Goal: Answer question/provide support: Share knowledge or assist other users

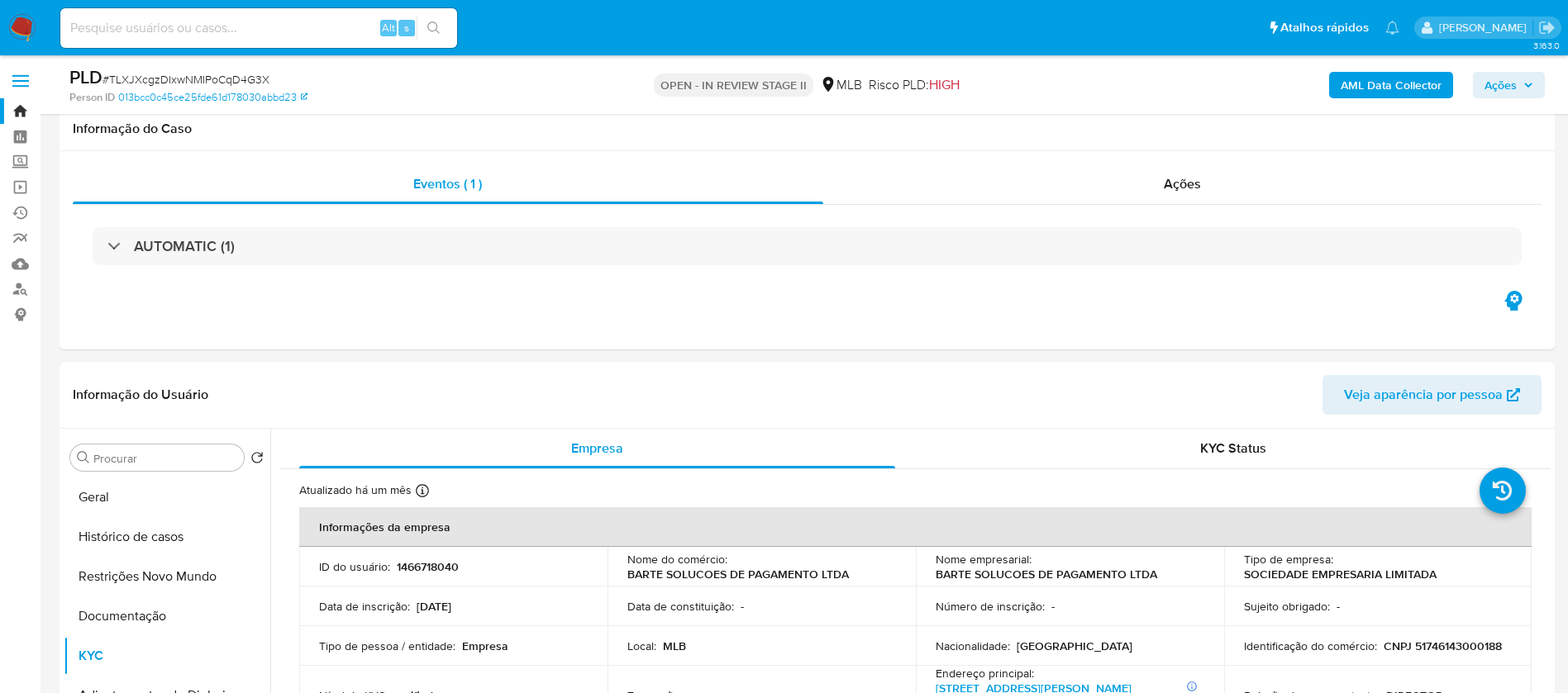
select select "10"
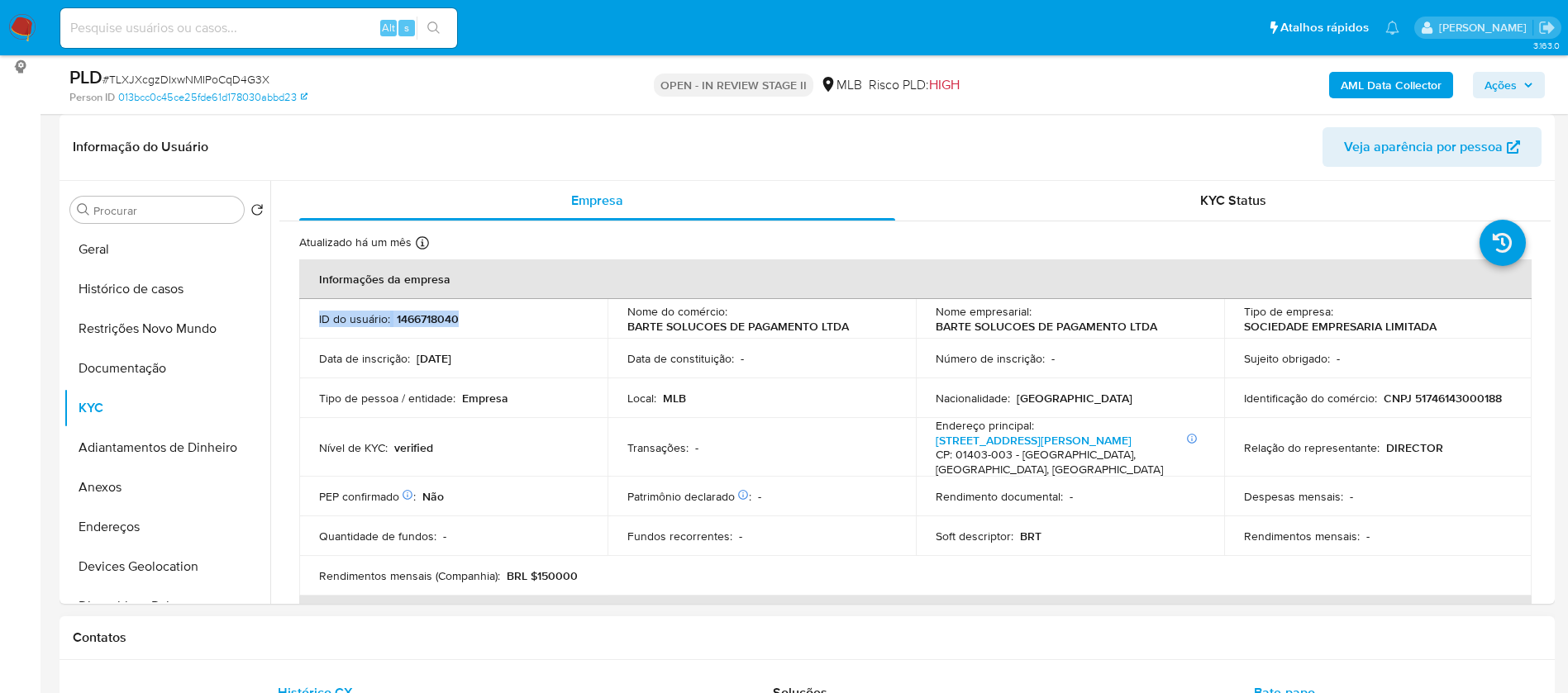
scroll to position [248, 0]
click at [354, 30] on input at bounding box center [258, 28] width 397 height 21
paste input "TTW2VHv1S0Ka4bWMVN92ZTYY"
type input "TTW2VHv1S0Ka4bWMVN92ZTYY"
click at [437, 21] on icon "search-icon" at bounding box center [434, 28] width 13 height 13
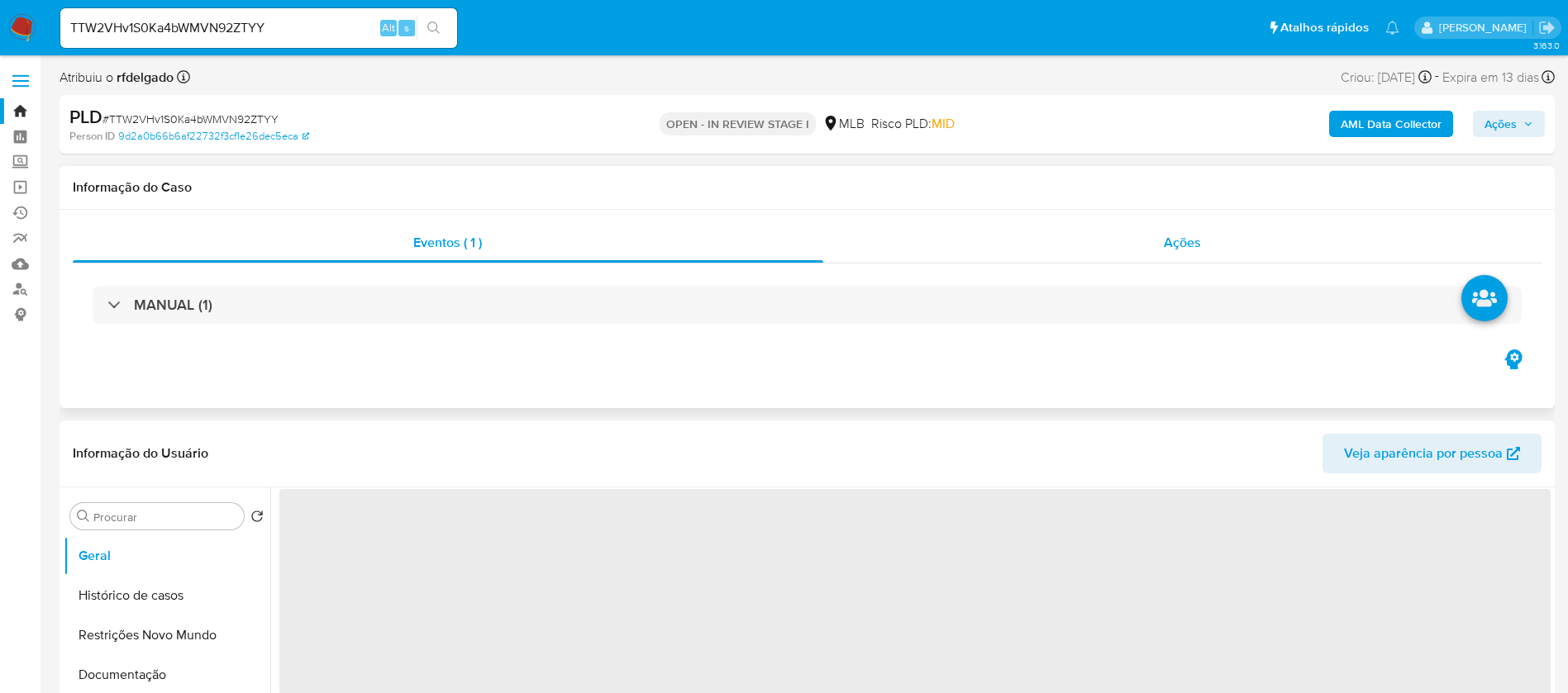
select select "10"
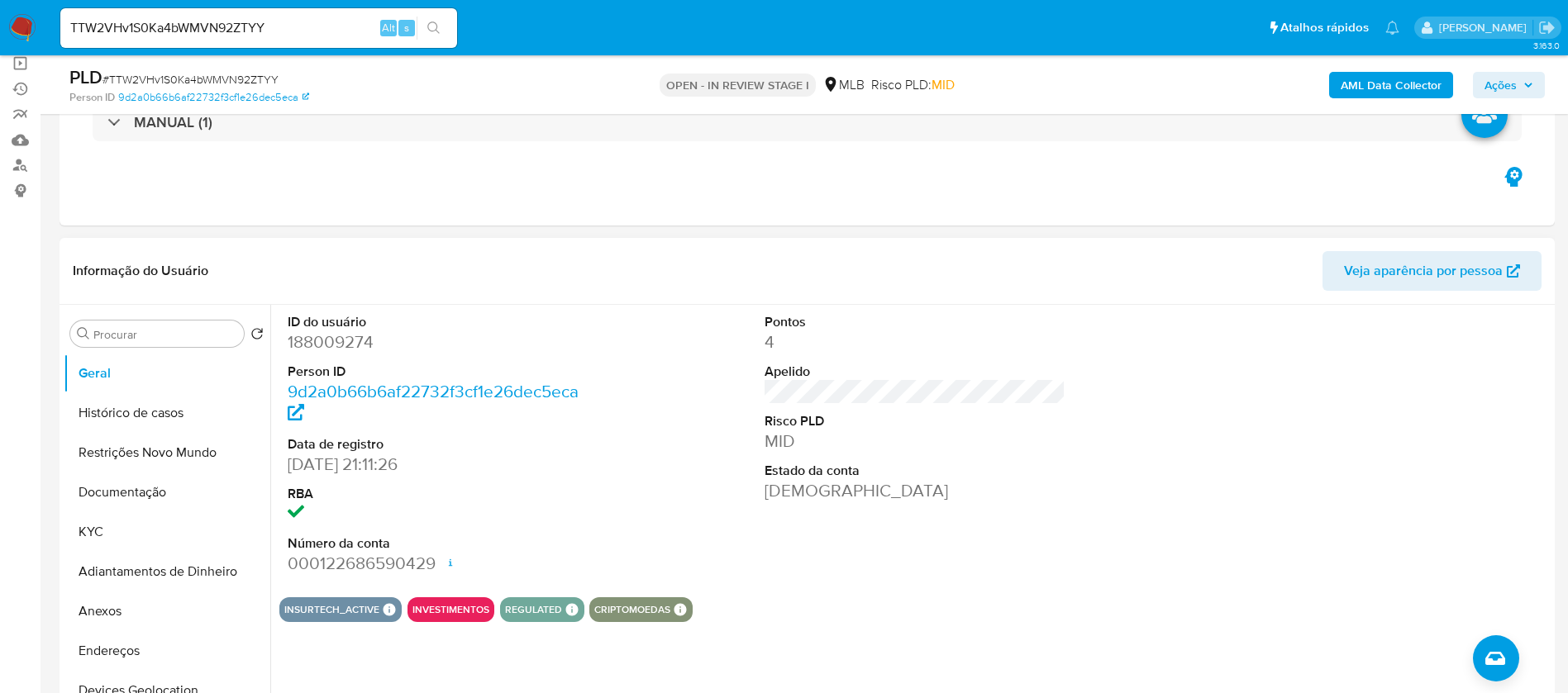
scroll to position [248, 0]
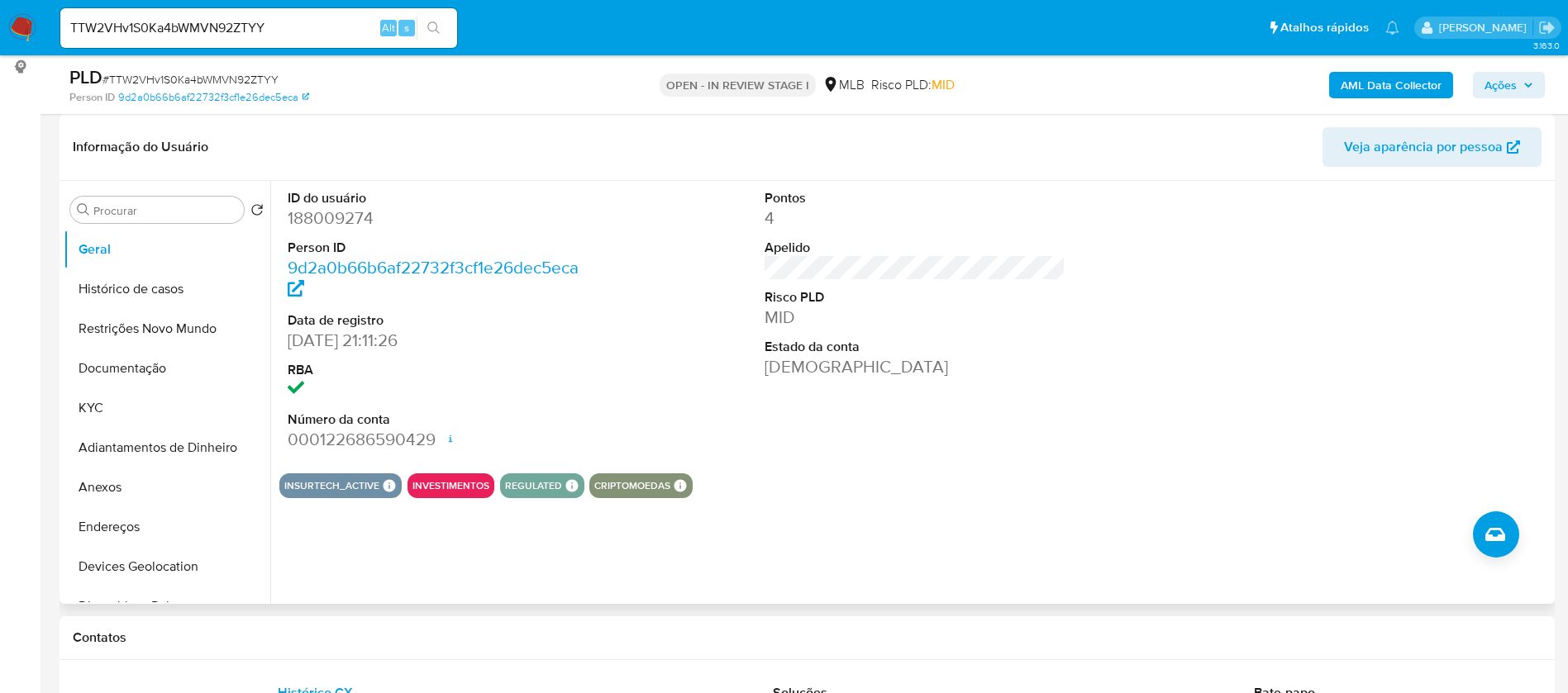
click at [337, 218] on dd "188009274" at bounding box center [438, 218] width 302 height 23
copy dd "188009274"
click at [145, 402] on button "KYC" at bounding box center [160, 408] width 194 height 40
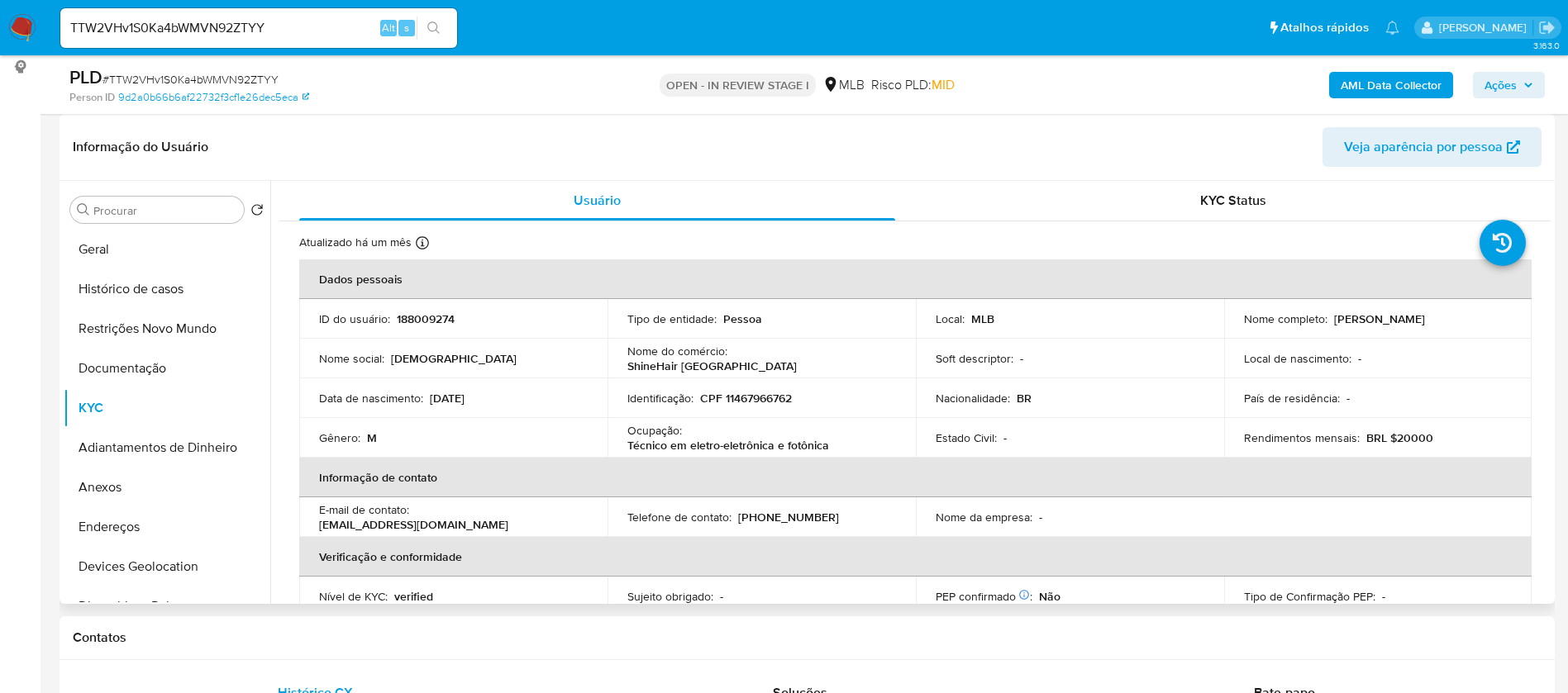
drag, startPoint x: 1461, startPoint y: 322, endPoint x: 1331, endPoint y: 321, distance: 130.0
click at [1331, 321] on div "Nome completo : [PERSON_NAME]" at bounding box center [1379, 318] width 268 height 15
copy p "[PERSON_NAME]"
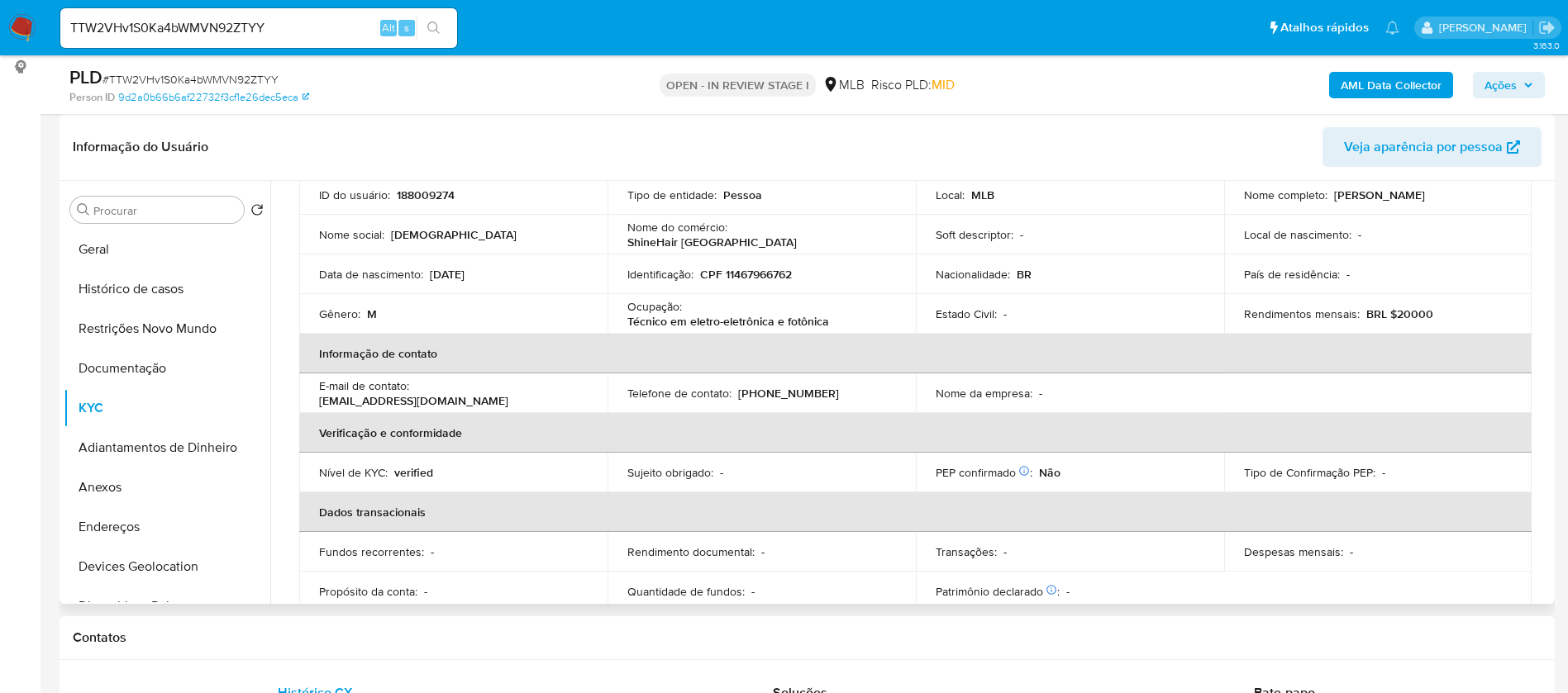
scroll to position [0, 0]
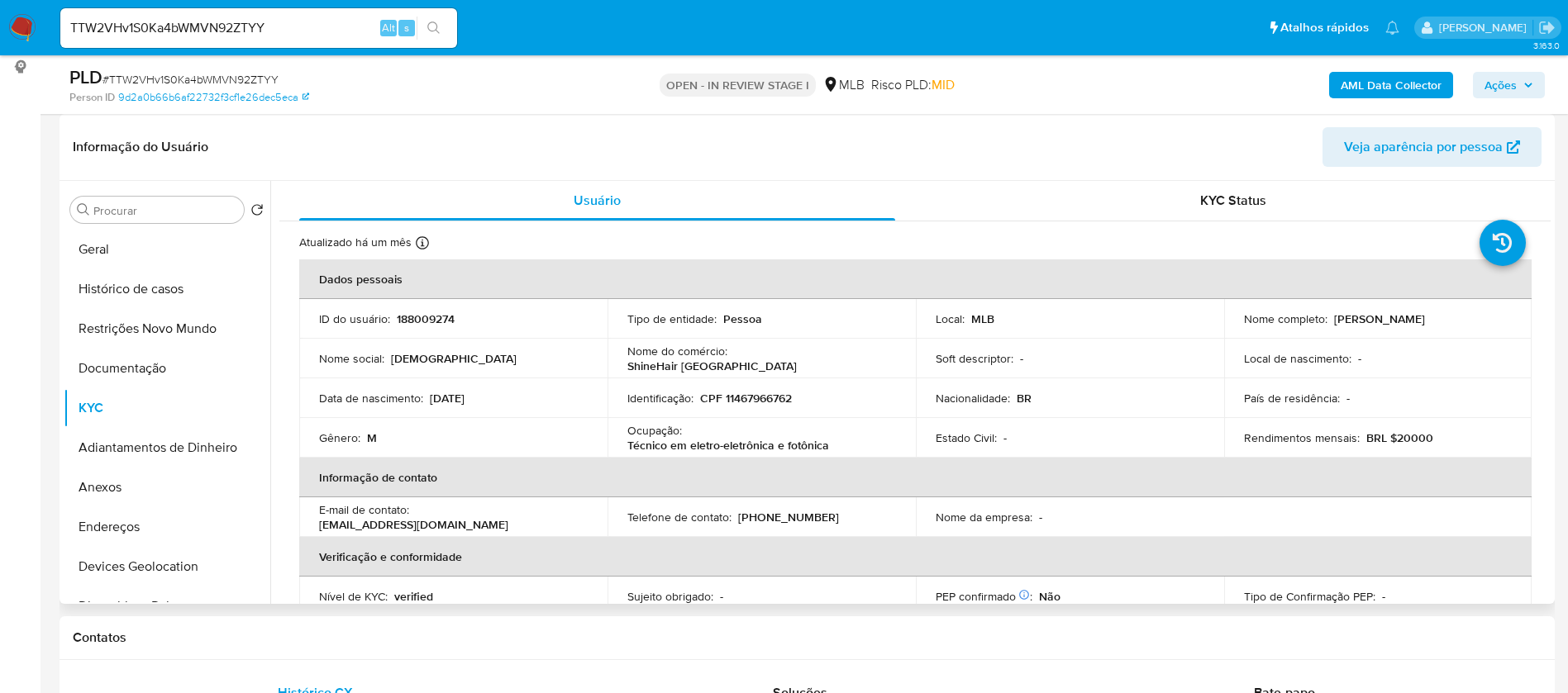
click at [423, 318] on p "188009274" at bounding box center [425, 318] width 58 height 15
click at [423, 319] on p "188009274" at bounding box center [425, 318] width 58 height 15
copy p "188009274"
click at [89, 246] on button "Geral" at bounding box center [160, 249] width 194 height 40
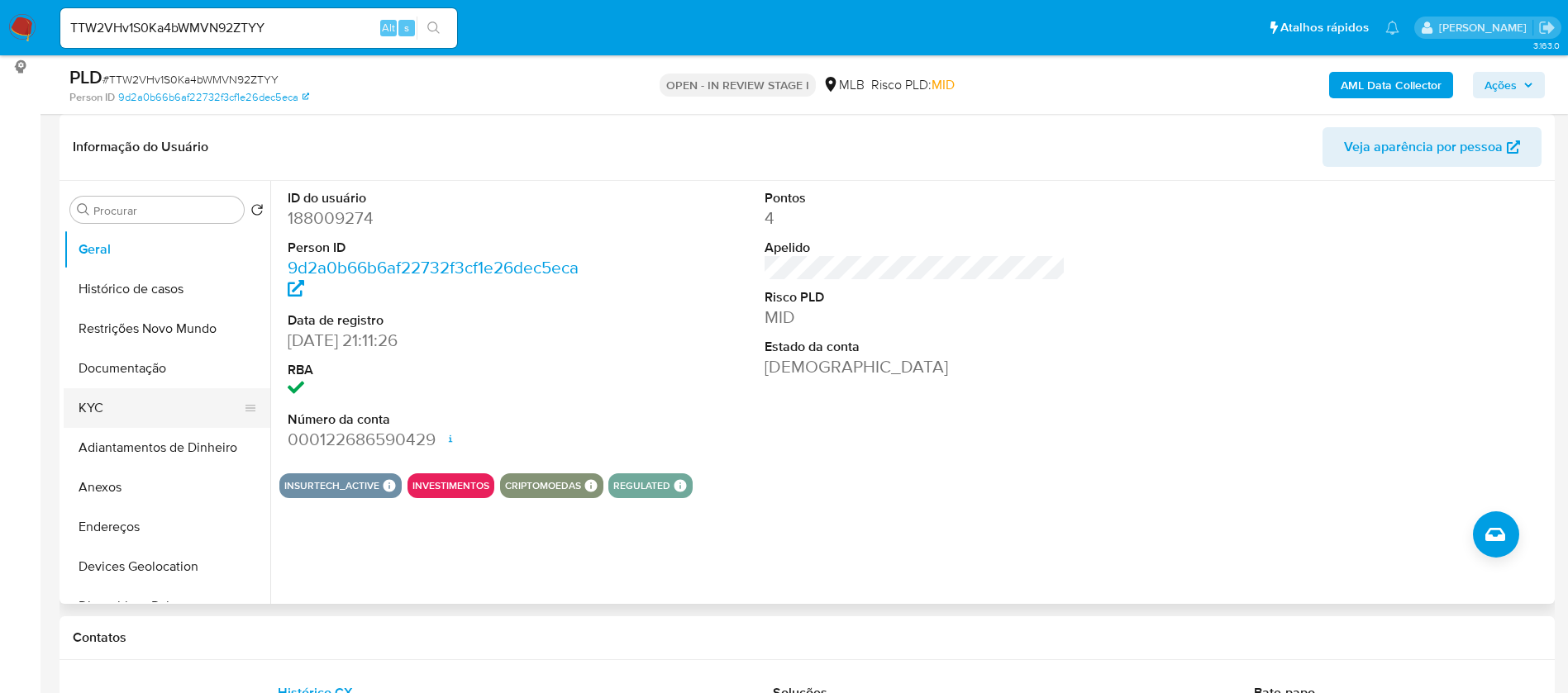
click at [130, 401] on button "KYC" at bounding box center [160, 408] width 194 height 40
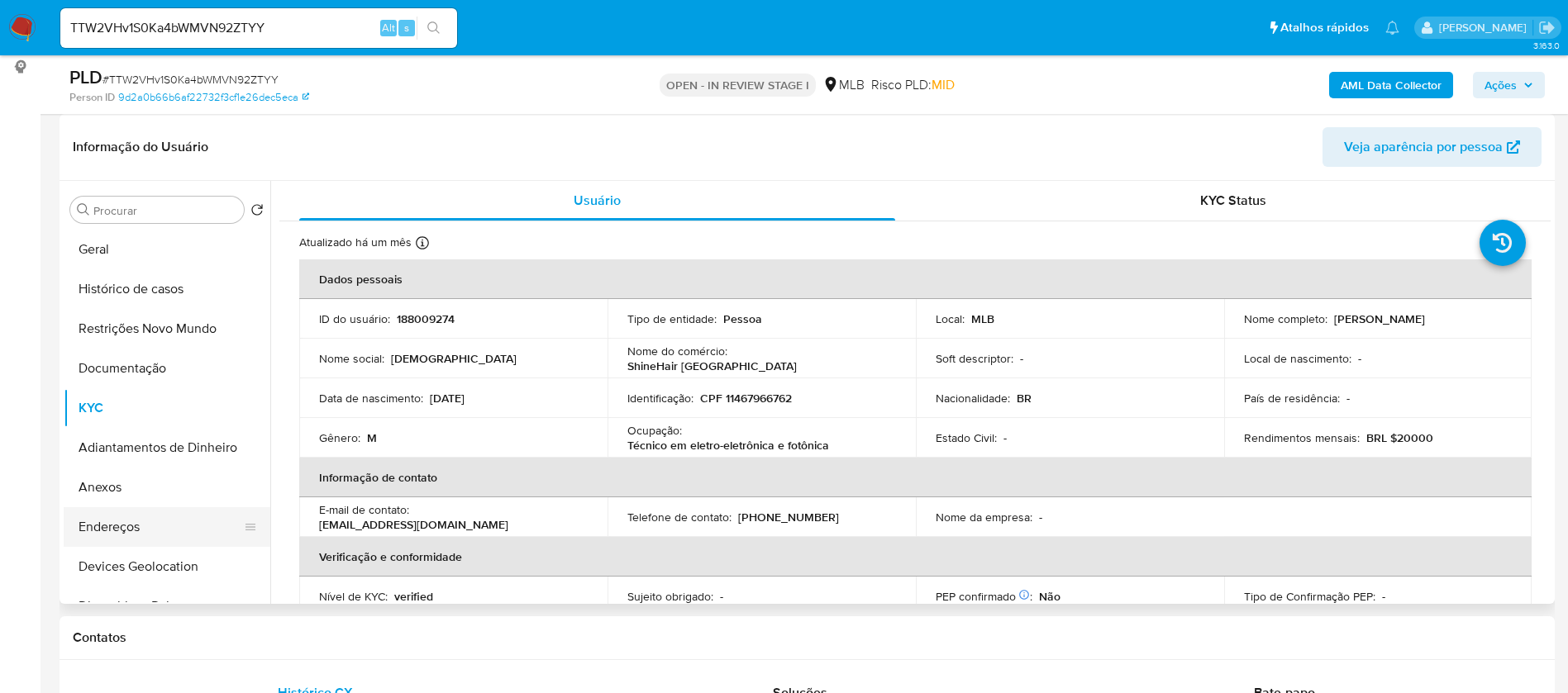
click at [126, 531] on button "Endereços" at bounding box center [160, 527] width 194 height 40
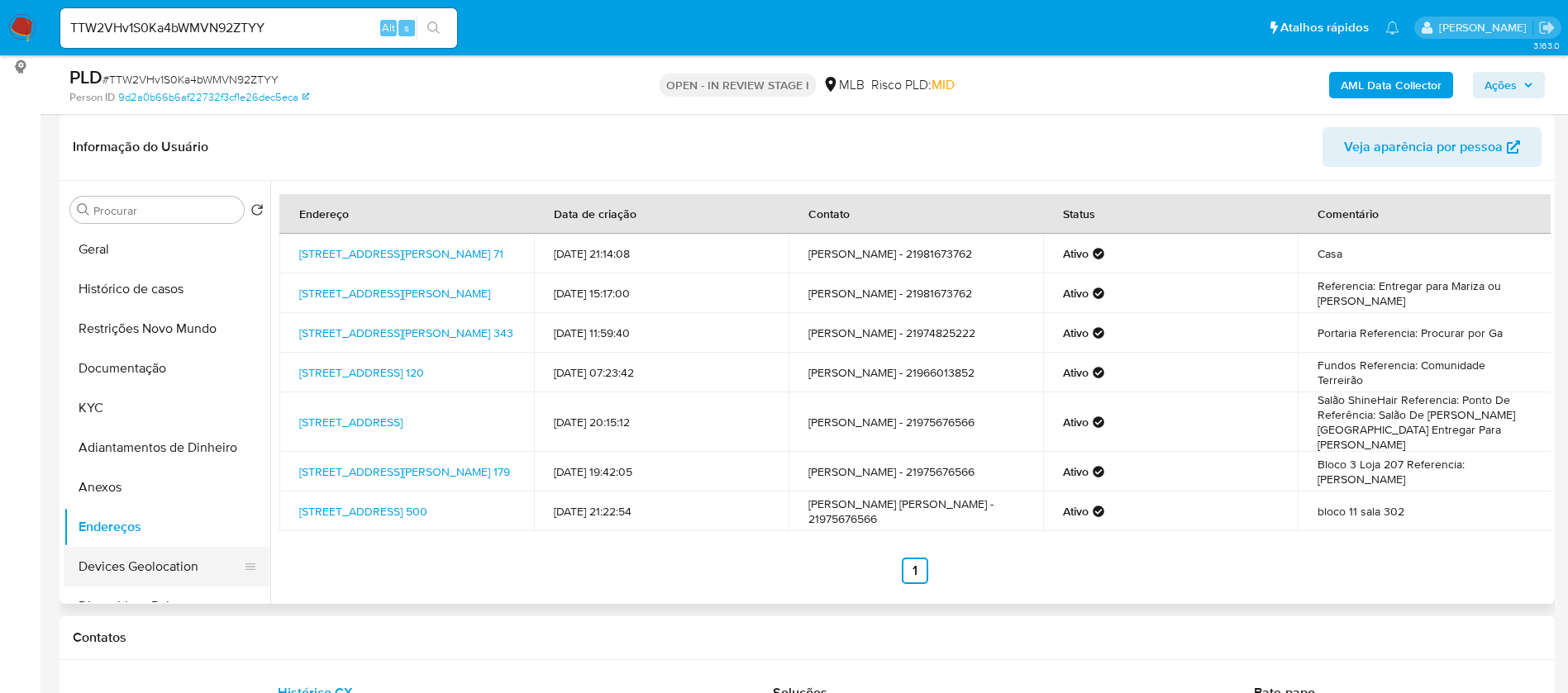
click at [173, 552] on button "Devices Geolocation" at bounding box center [160, 567] width 194 height 40
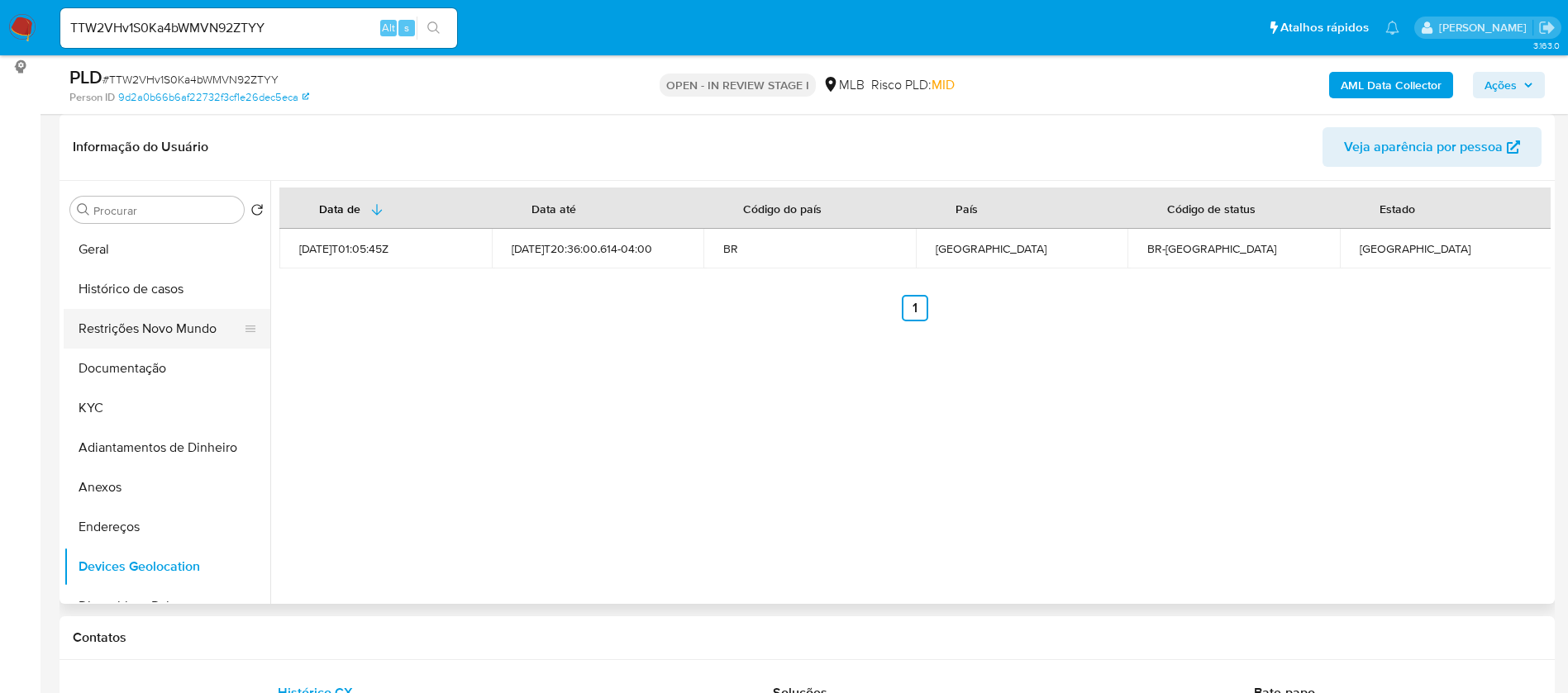
click at [187, 326] on button "Restrições Novo Mundo" at bounding box center [160, 328] width 194 height 40
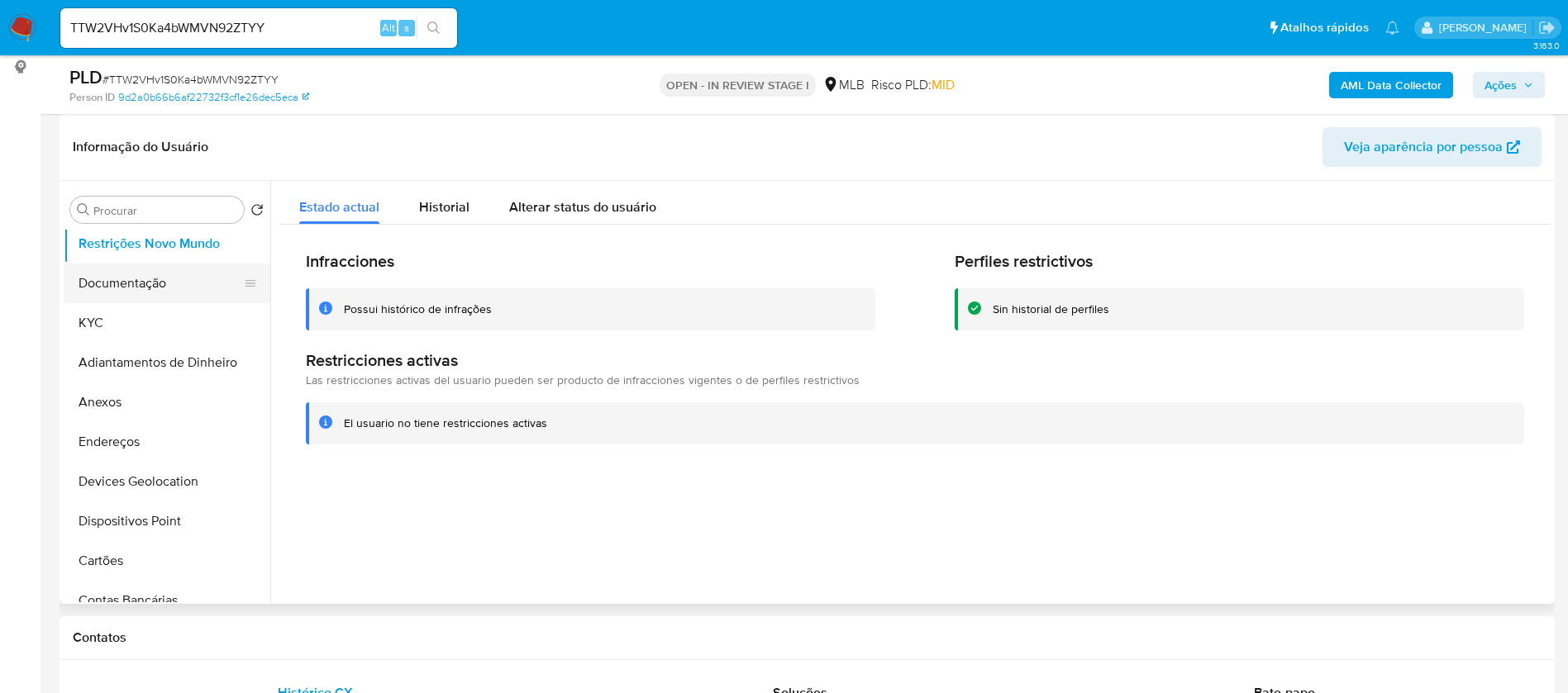
scroll to position [124, 0]
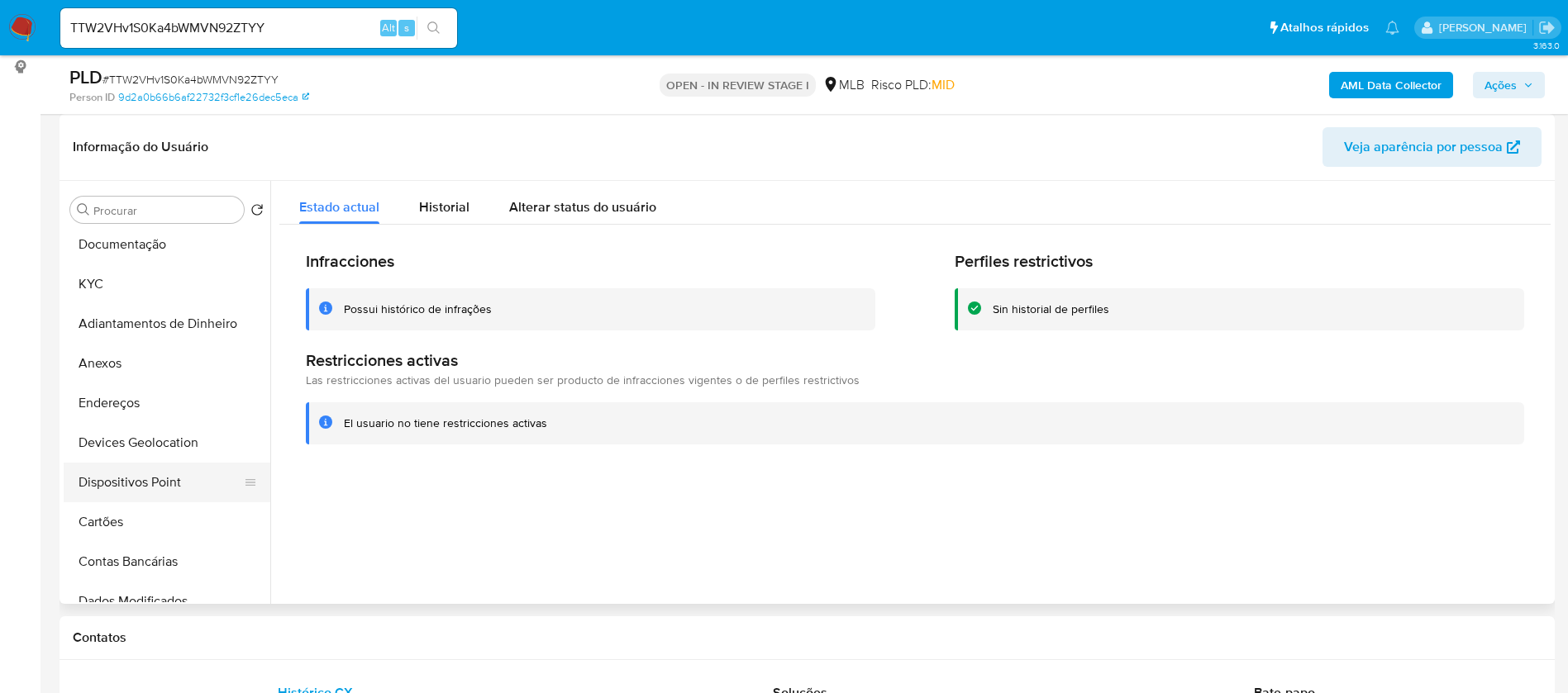
click at [179, 484] on button "Dispositivos Point" at bounding box center [160, 482] width 194 height 40
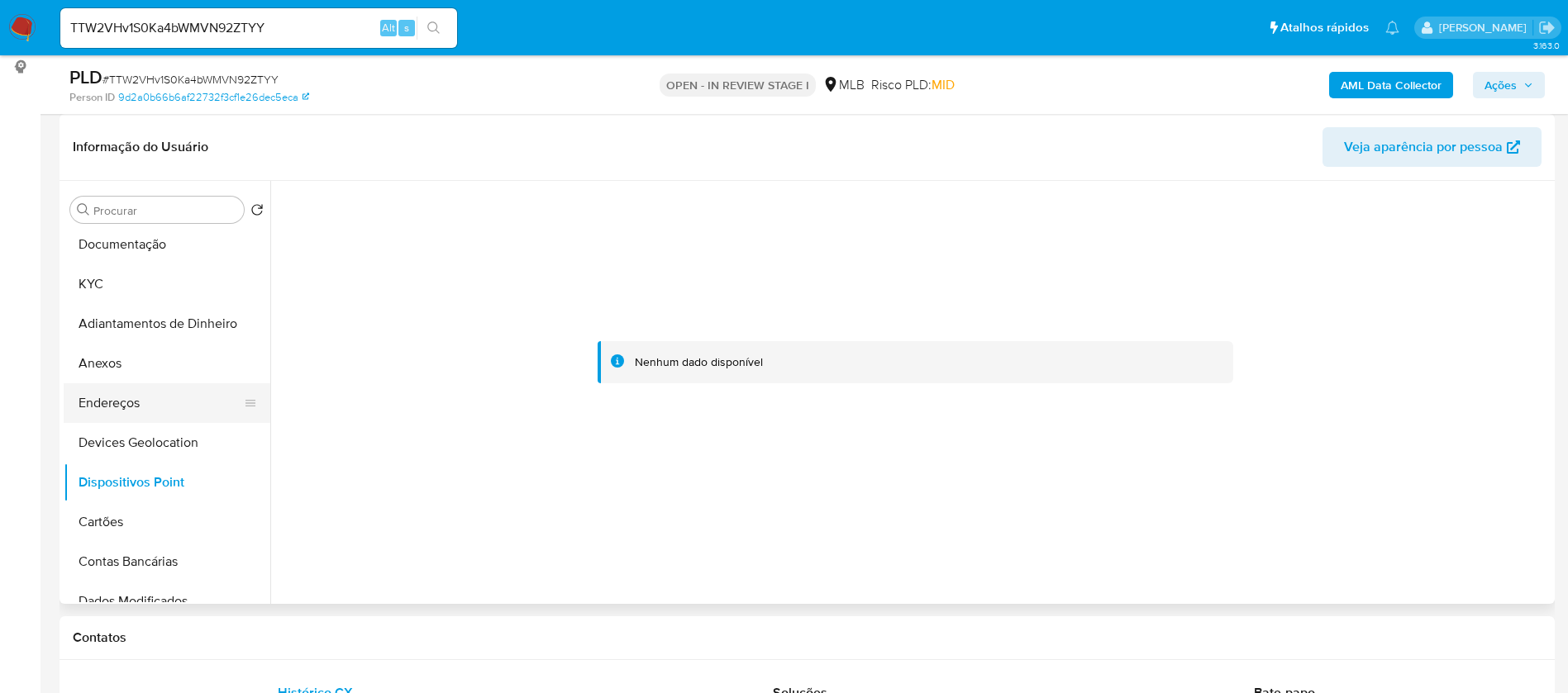
click at [114, 406] on button "Endereços" at bounding box center [160, 403] width 194 height 40
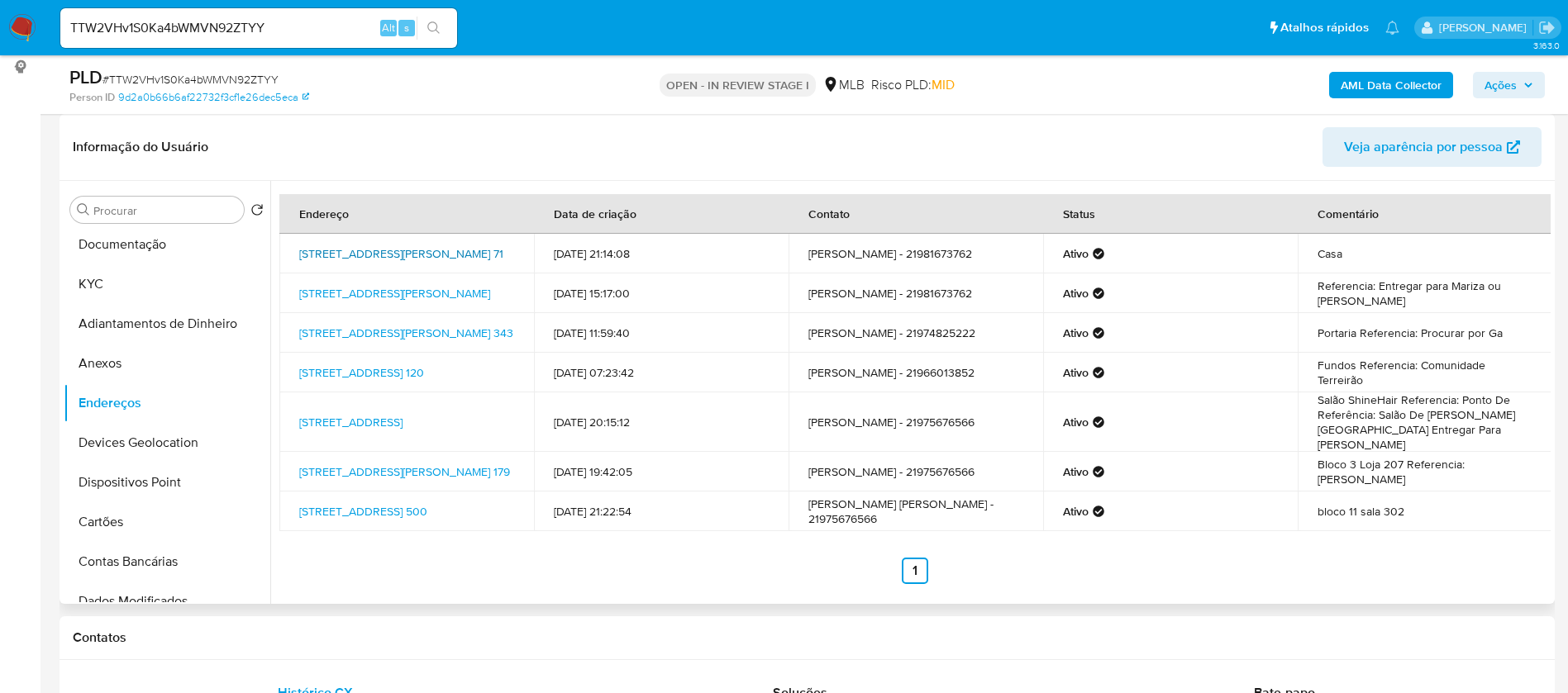
click at [415, 247] on link "[STREET_ADDRESS][PERSON_NAME] 71" at bounding box center [401, 253] width 204 height 16
click at [120, 349] on button "Anexos" at bounding box center [160, 364] width 194 height 40
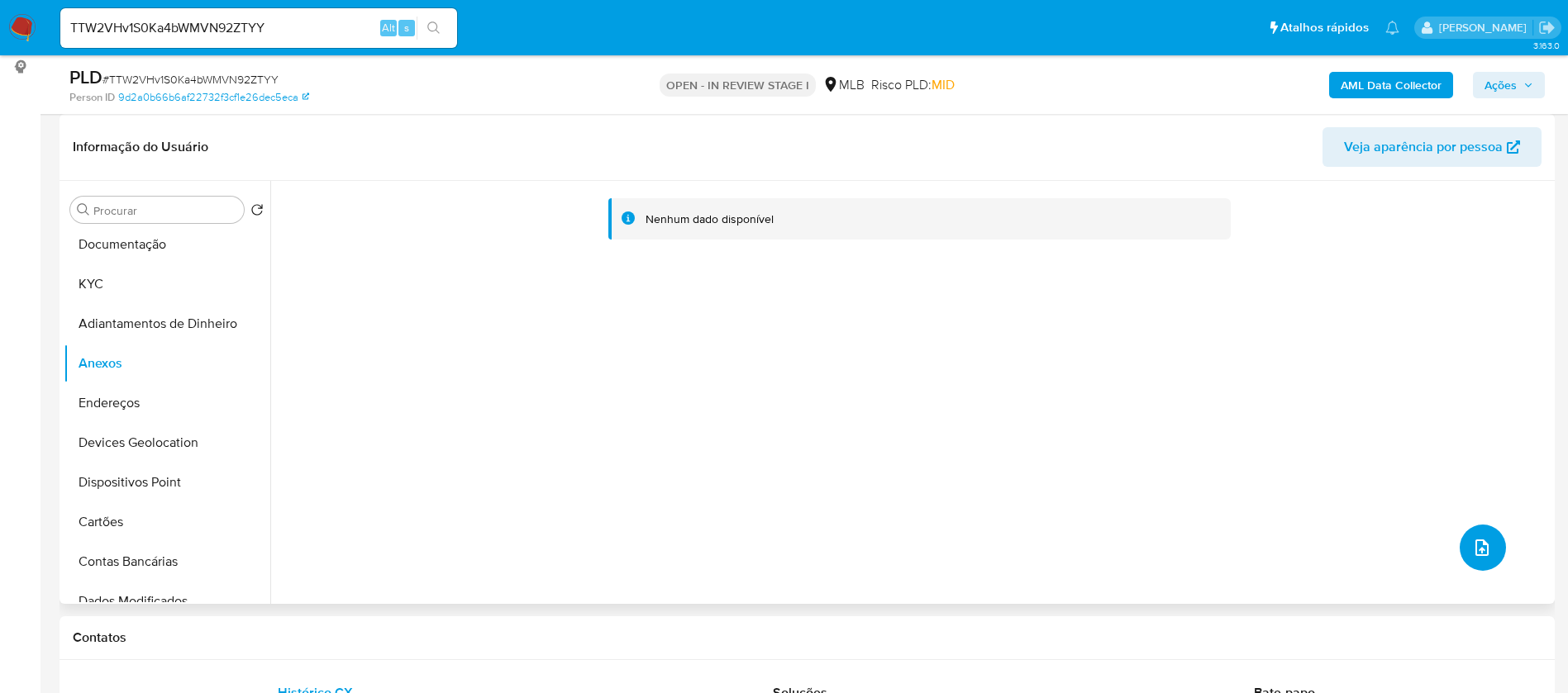
click at [1476, 555] on icon "upload-file" at bounding box center [1482, 548] width 20 height 20
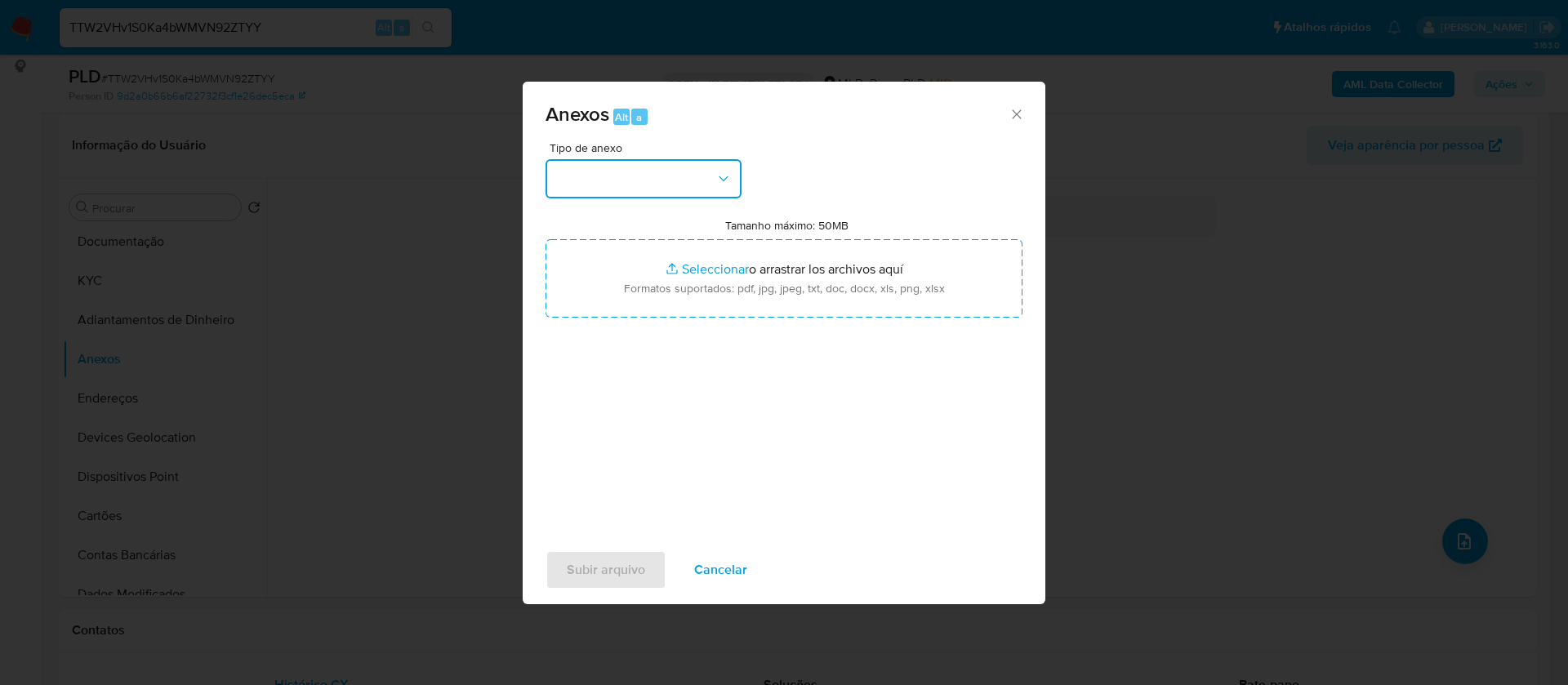
click at [595, 158] on div "Tipo de anexo" at bounding box center [643, 170] width 196 height 56
click at [633, 177] on button "button" at bounding box center [643, 178] width 196 height 39
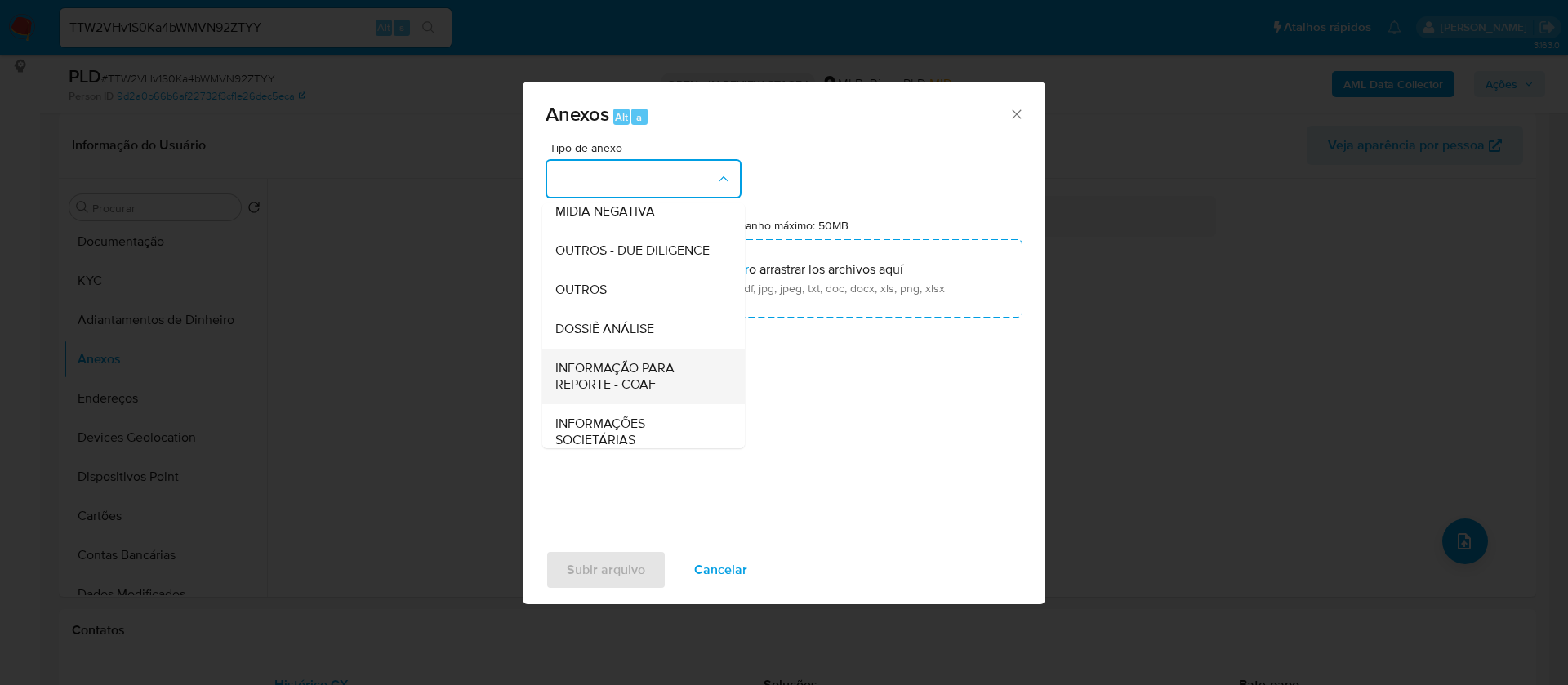
scroll to position [245, 0]
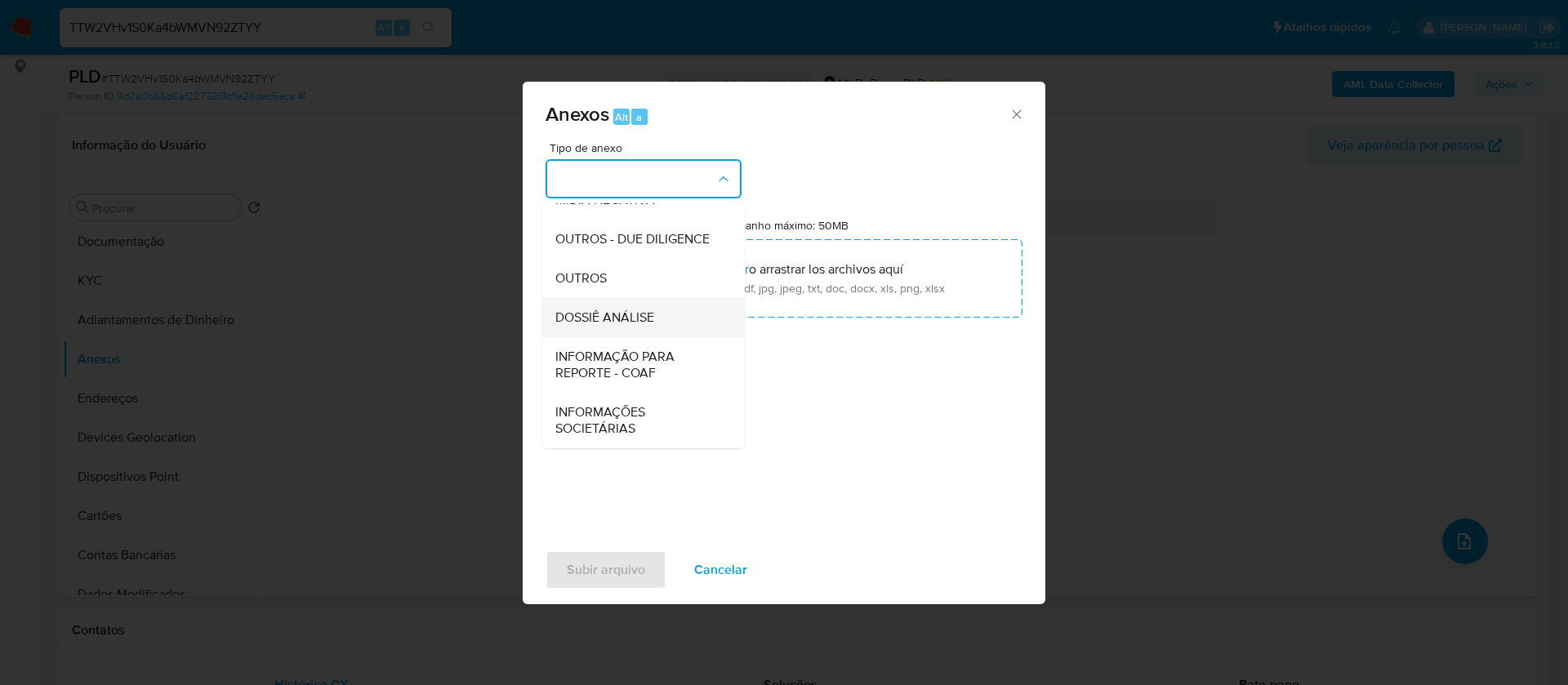
click at [660, 325] on div "DOSSIÊ ANÁLISE" at bounding box center [639, 318] width 167 height 39
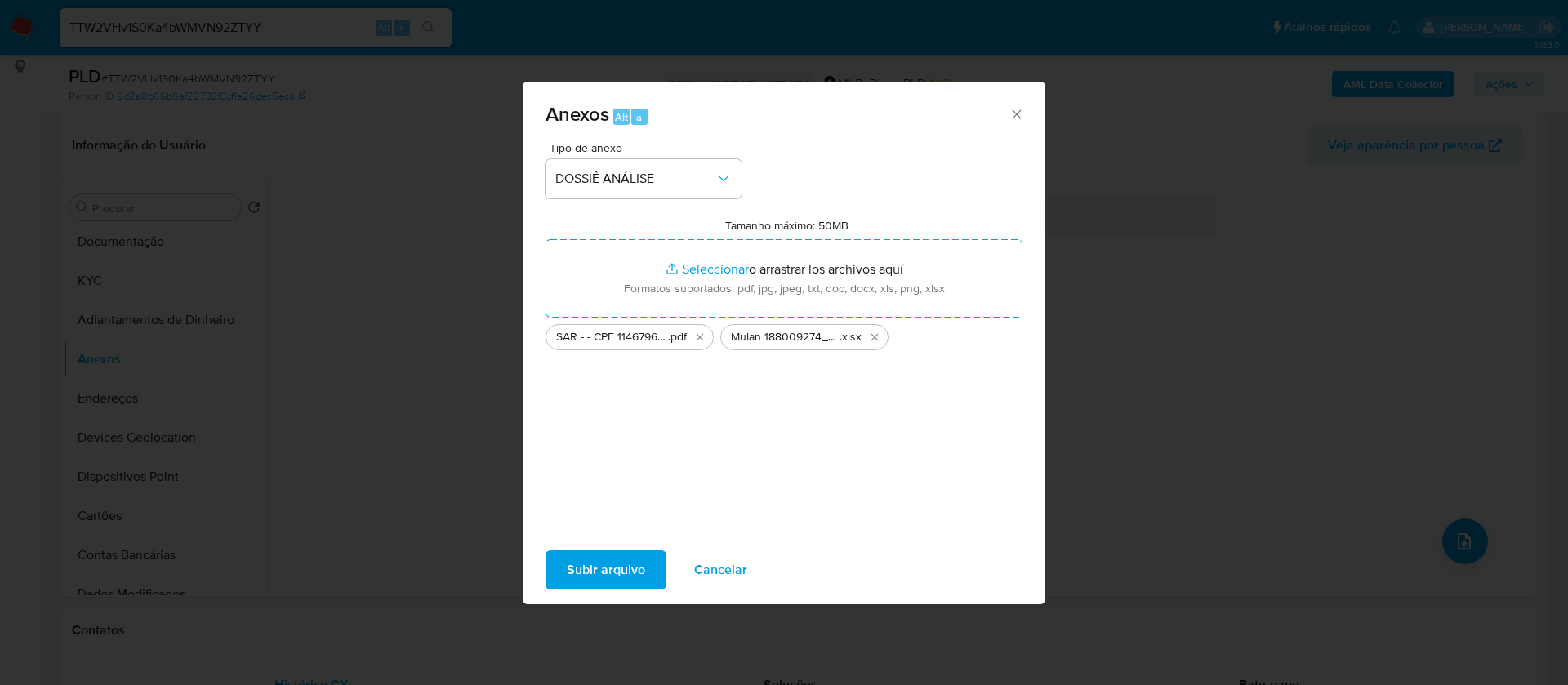
click at [624, 561] on span "Subir arquivo" at bounding box center [606, 570] width 78 height 36
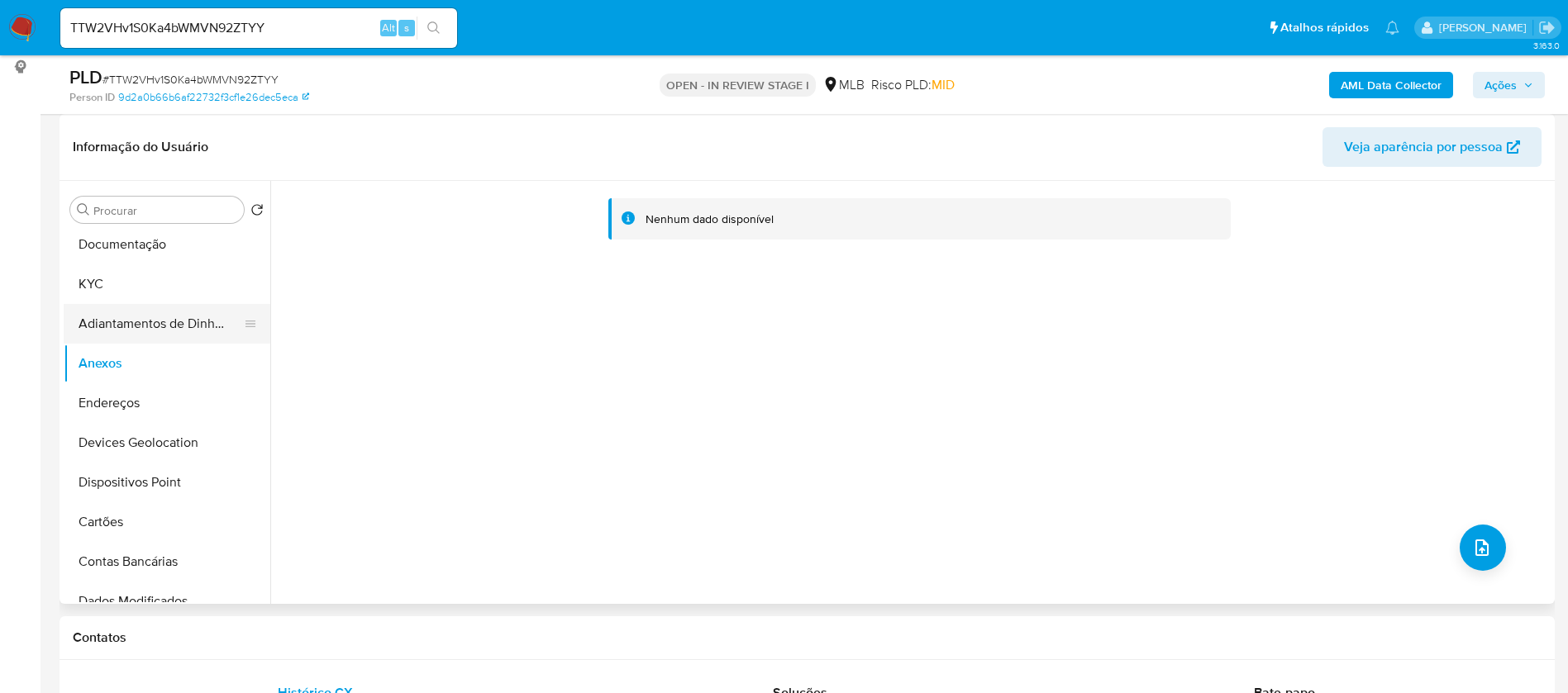
click at [128, 321] on button "Adiantamentos de Dinheiro" at bounding box center [160, 324] width 194 height 40
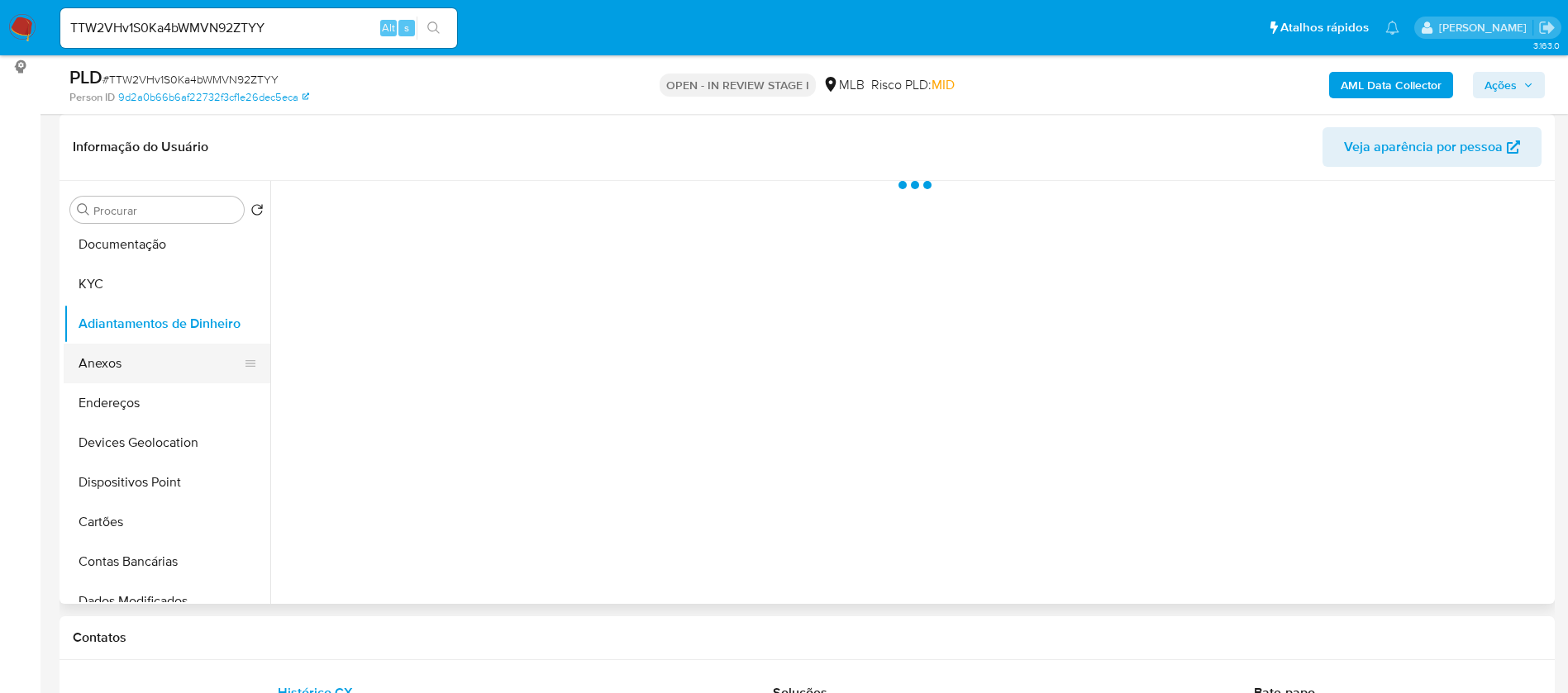
click at [128, 365] on button "Anexos" at bounding box center [160, 364] width 194 height 40
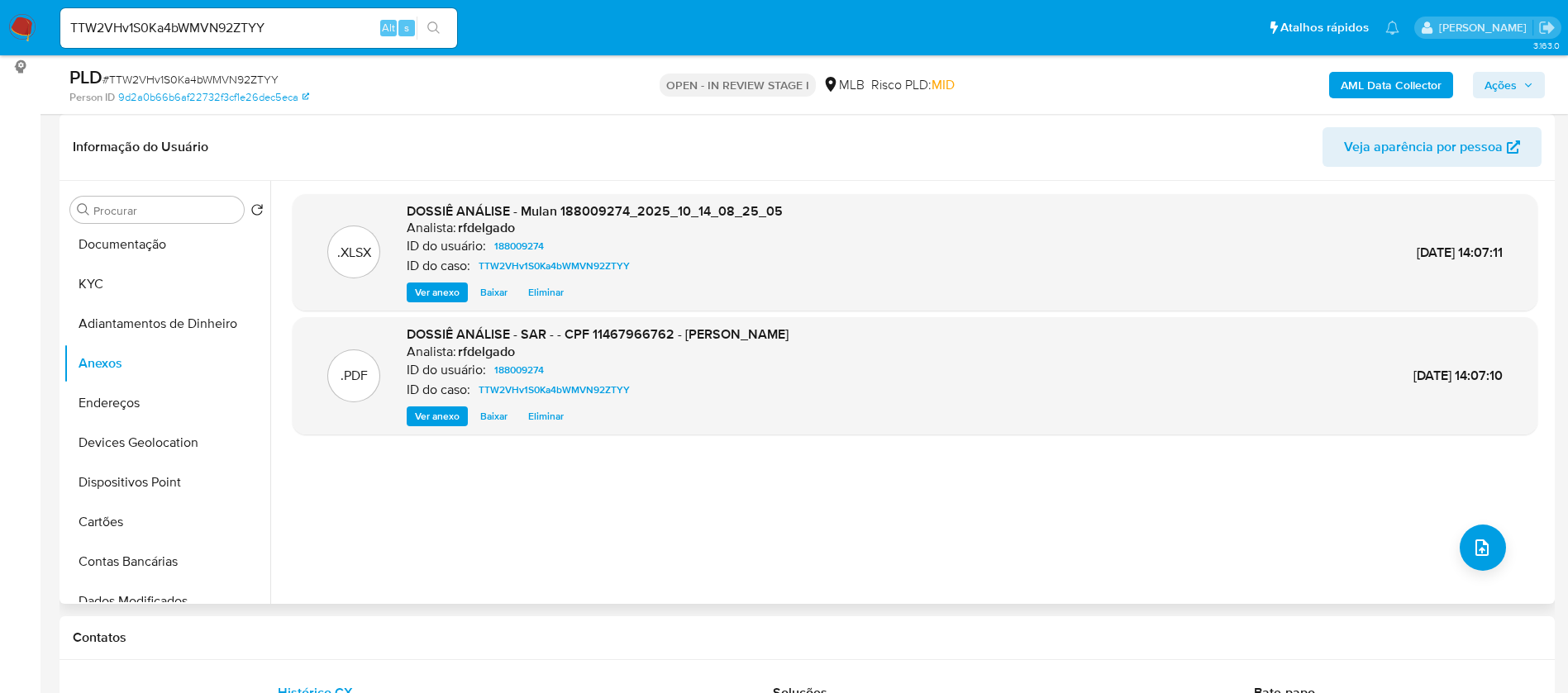
click at [555, 419] on span "Eliminar" at bounding box center [545, 416] width 35 height 16
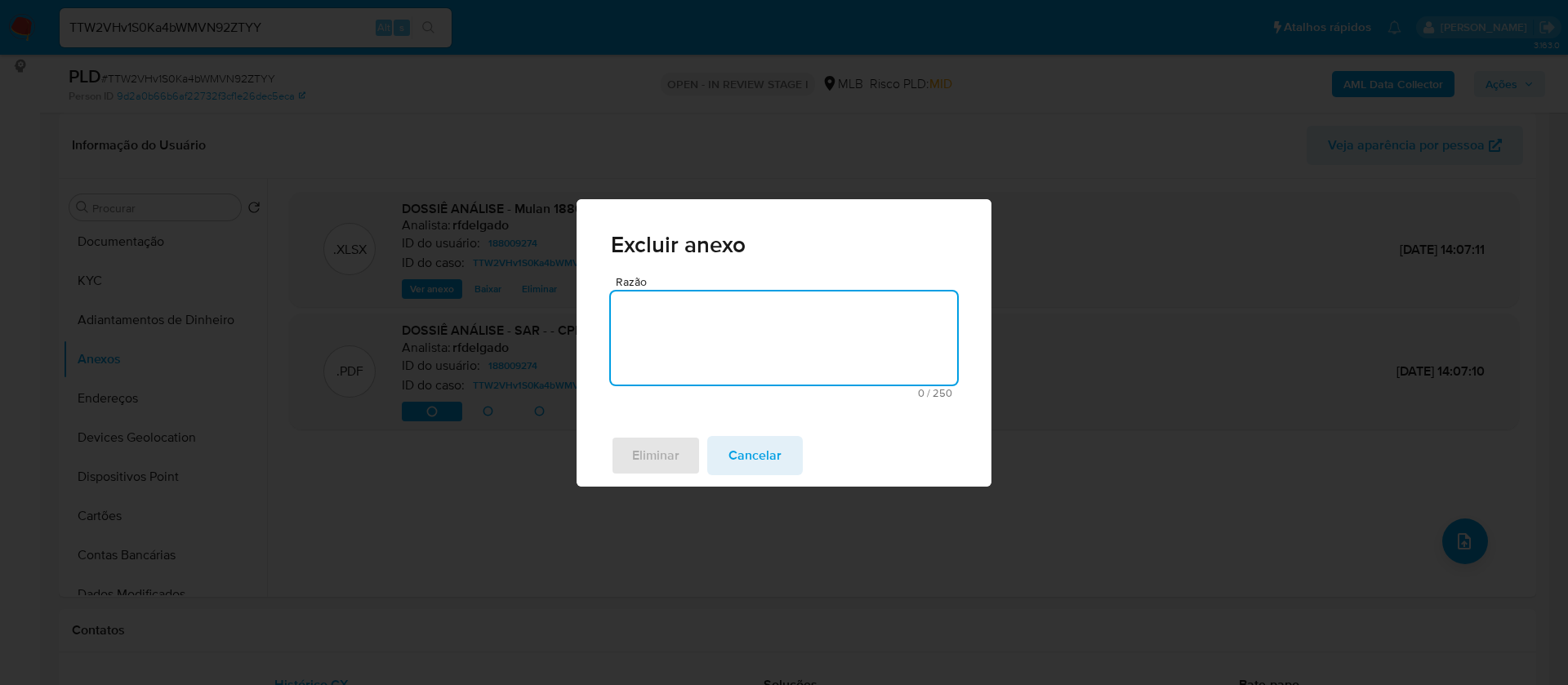
click at [676, 333] on textarea "Razão" at bounding box center [784, 338] width 347 height 93
type textarea "."
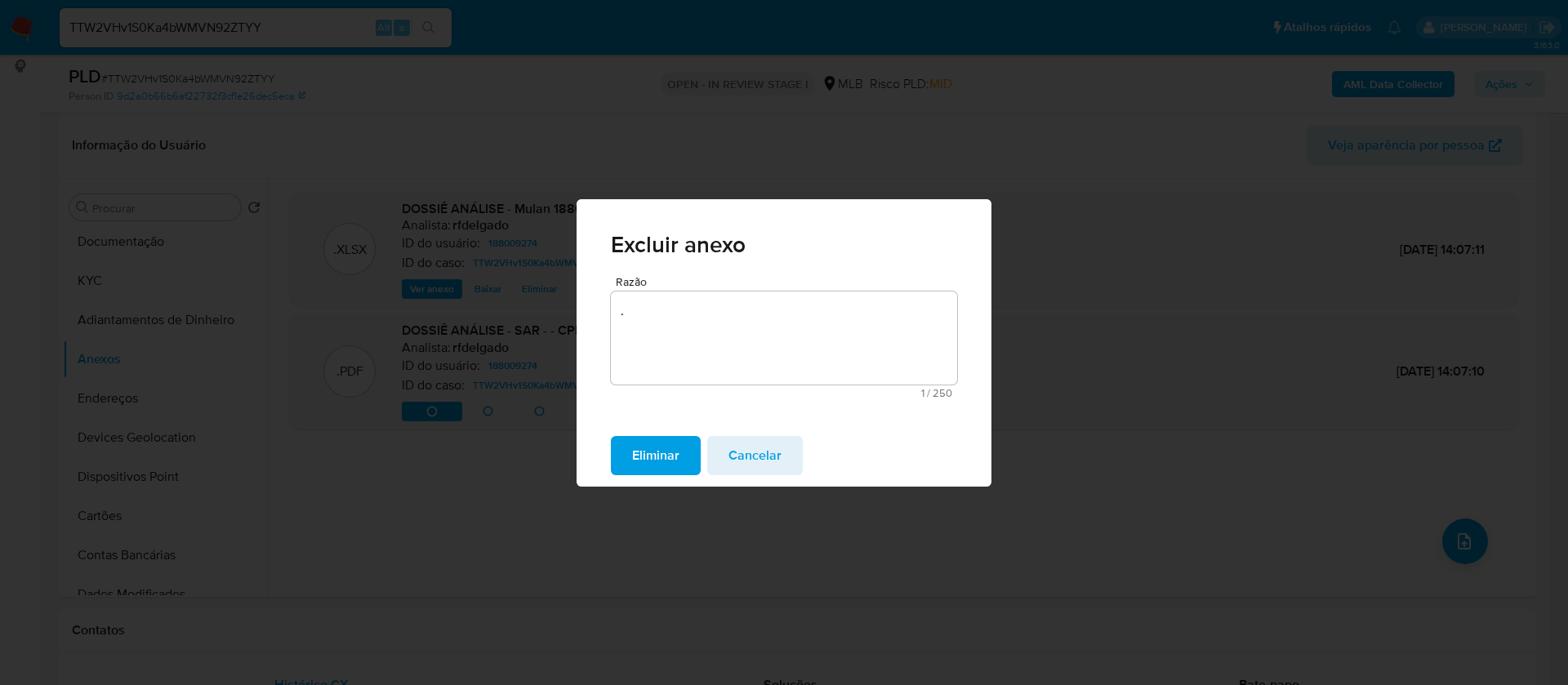
click at [671, 447] on span "Eliminar" at bounding box center [656, 456] width 48 height 36
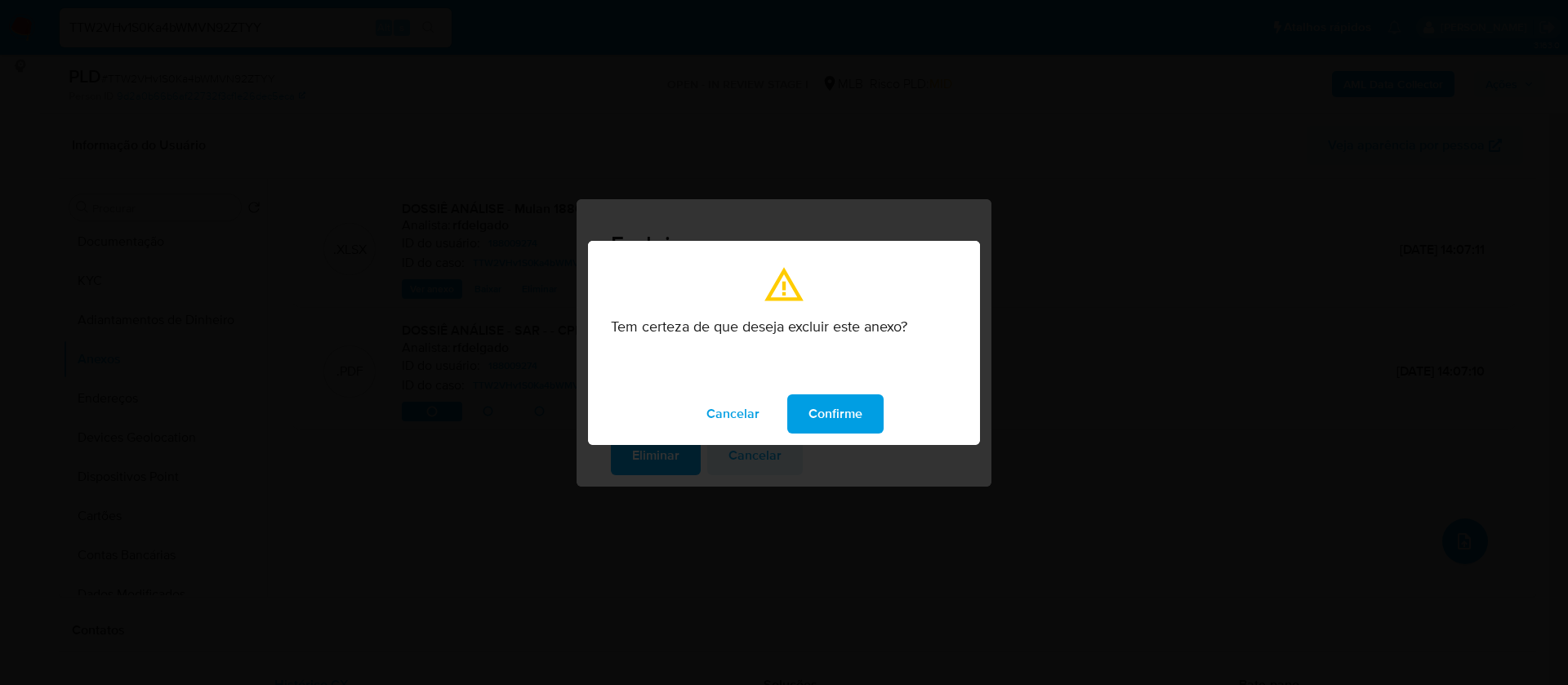
click at [811, 420] on span "Confirme" at bounding box center [835, 414] width 54 height 36
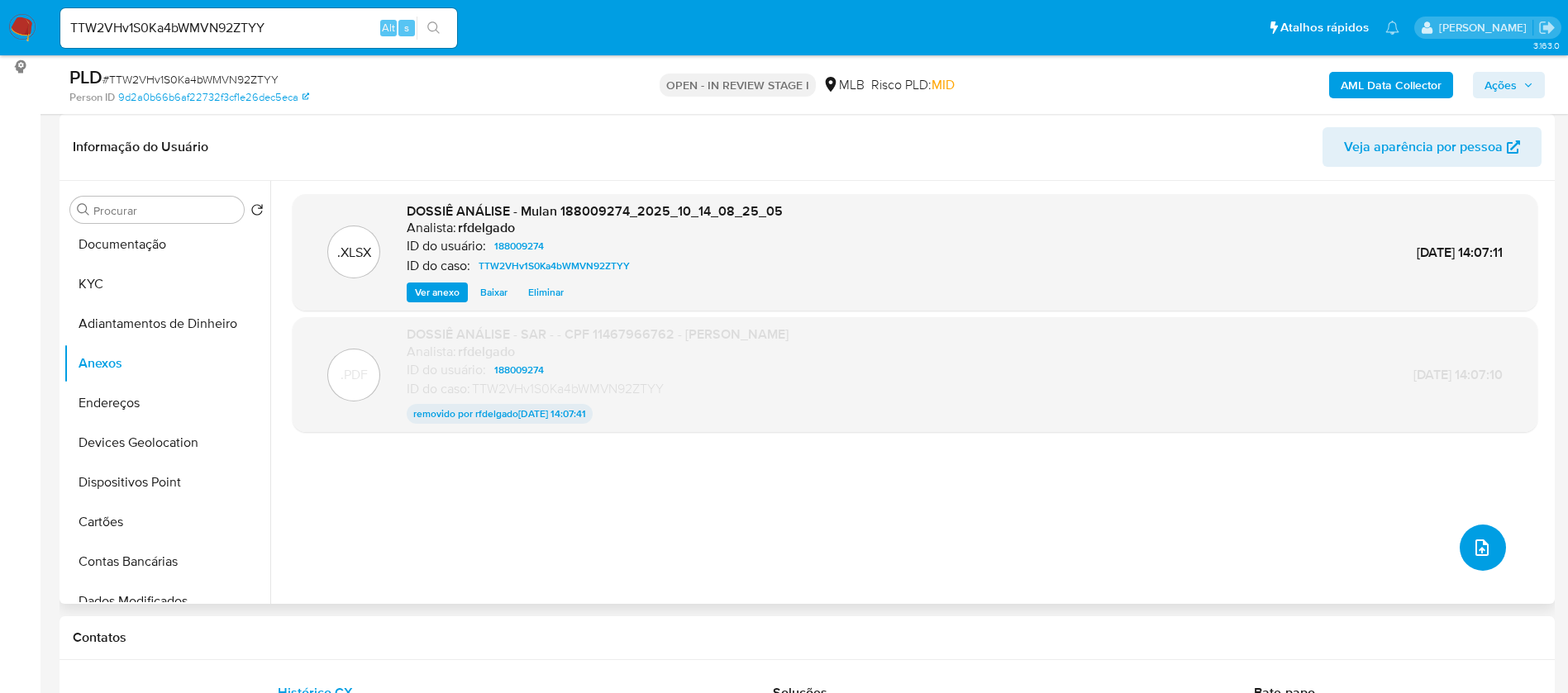
click at [1480, 554] on icon "upload-file" at bounding box center [1482, 548] width 20 height 20
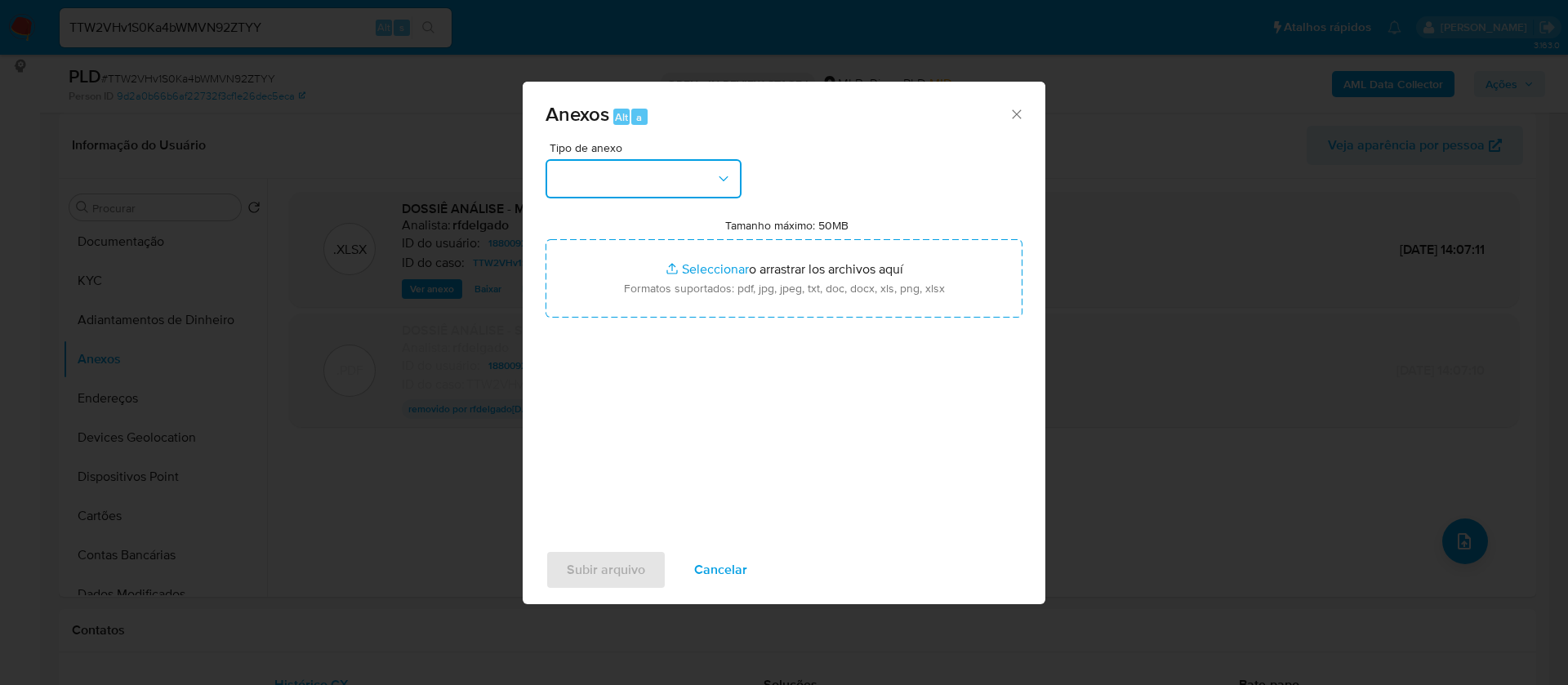
click at [705, 178] on button "button" at bounding box center [643, 178] width 196 height 39
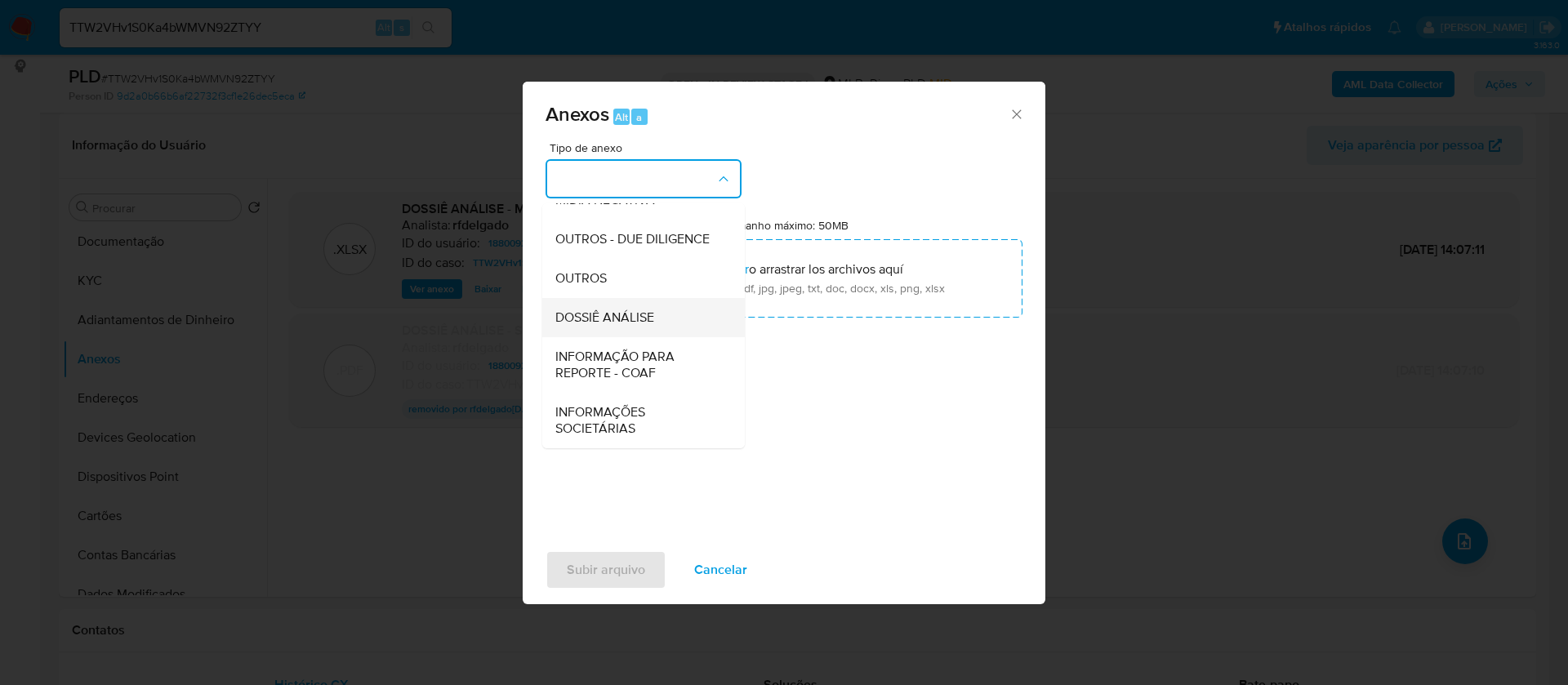
click at [646, 322] on span "DOSSIÊ ANÁLISE" at bounding box center [605, 317] width 99 height 16
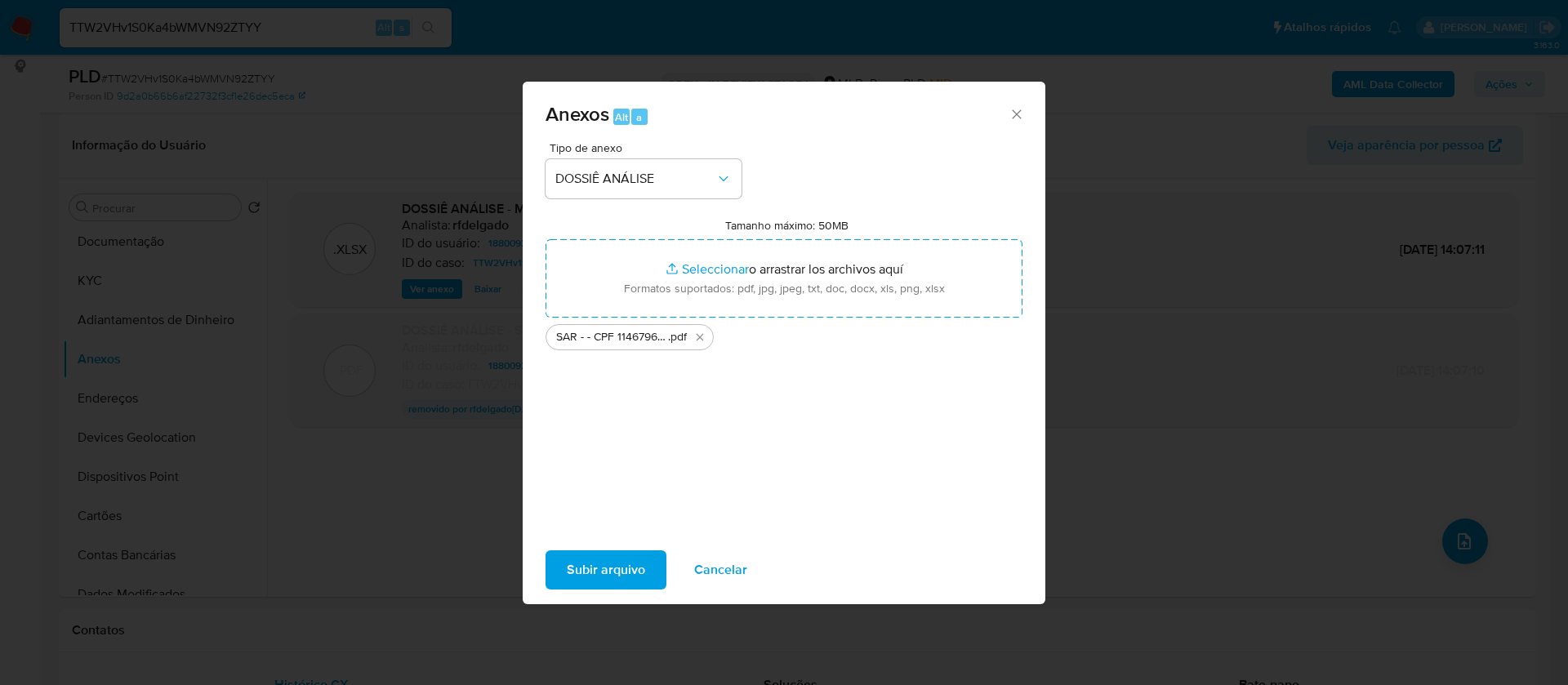
click at [611, 575] on span "Subir arquivo" at bounding box center [606, 570] width 78 height 36
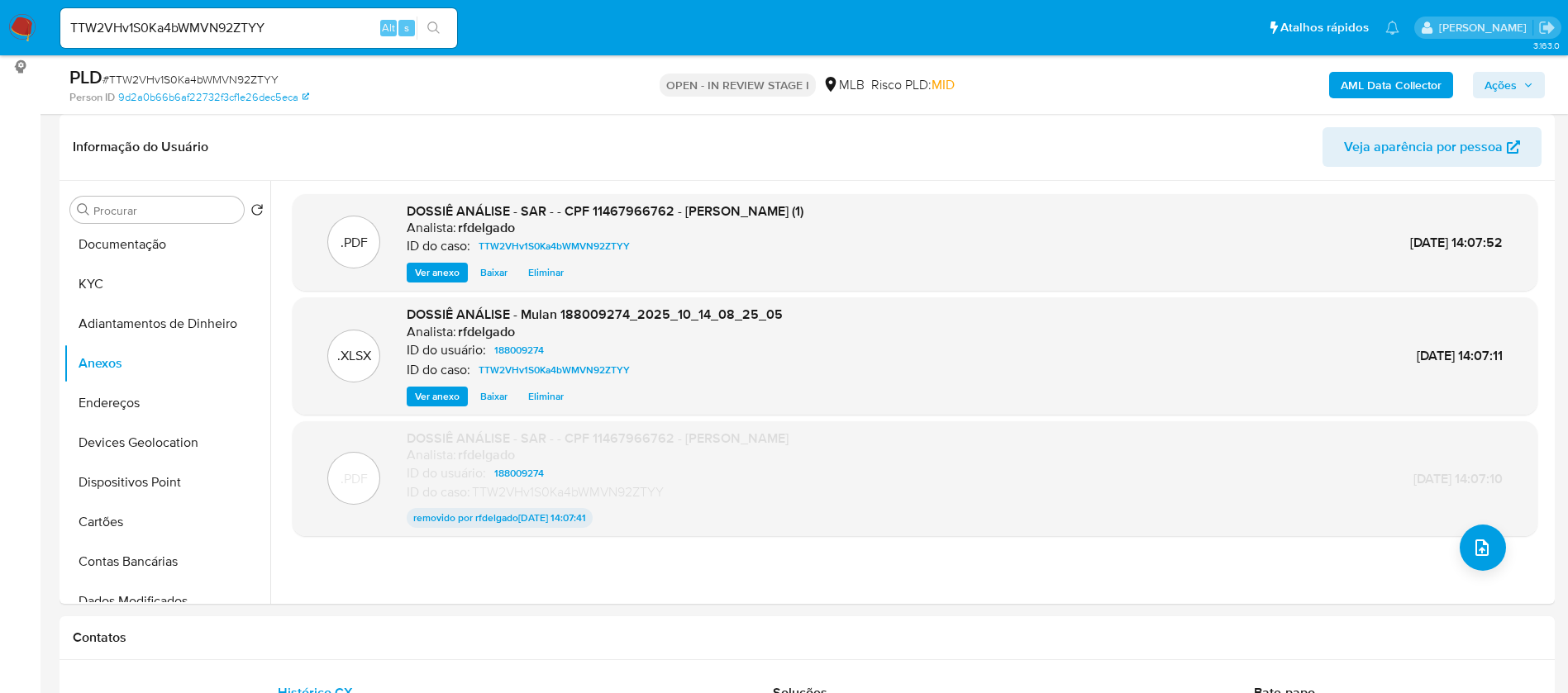
click at [1516, 76] on span "Ações" at bounding box center [1500, 85] width 32 height 27
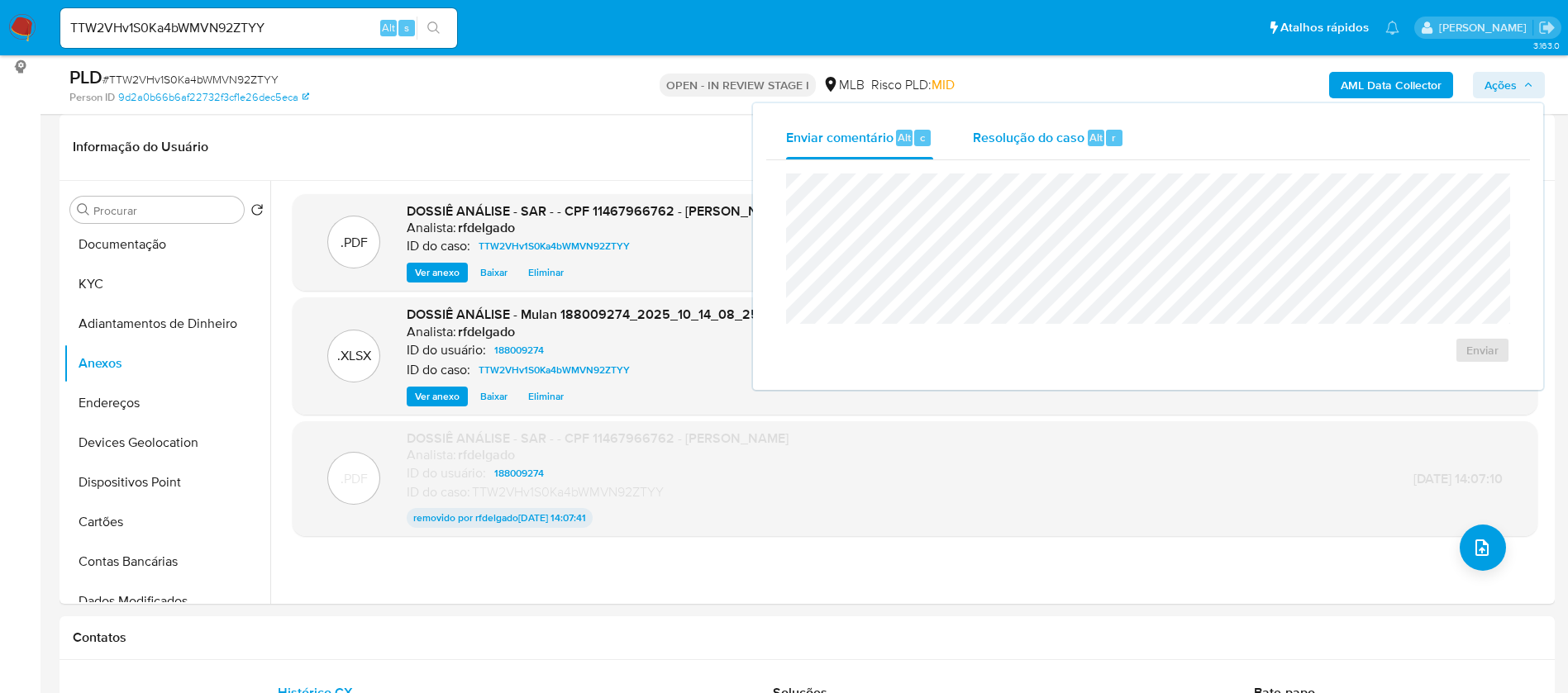
click at [1033, 135] on span "Resolução do caso" at bounding box center [1029, 137] width 112 height 19
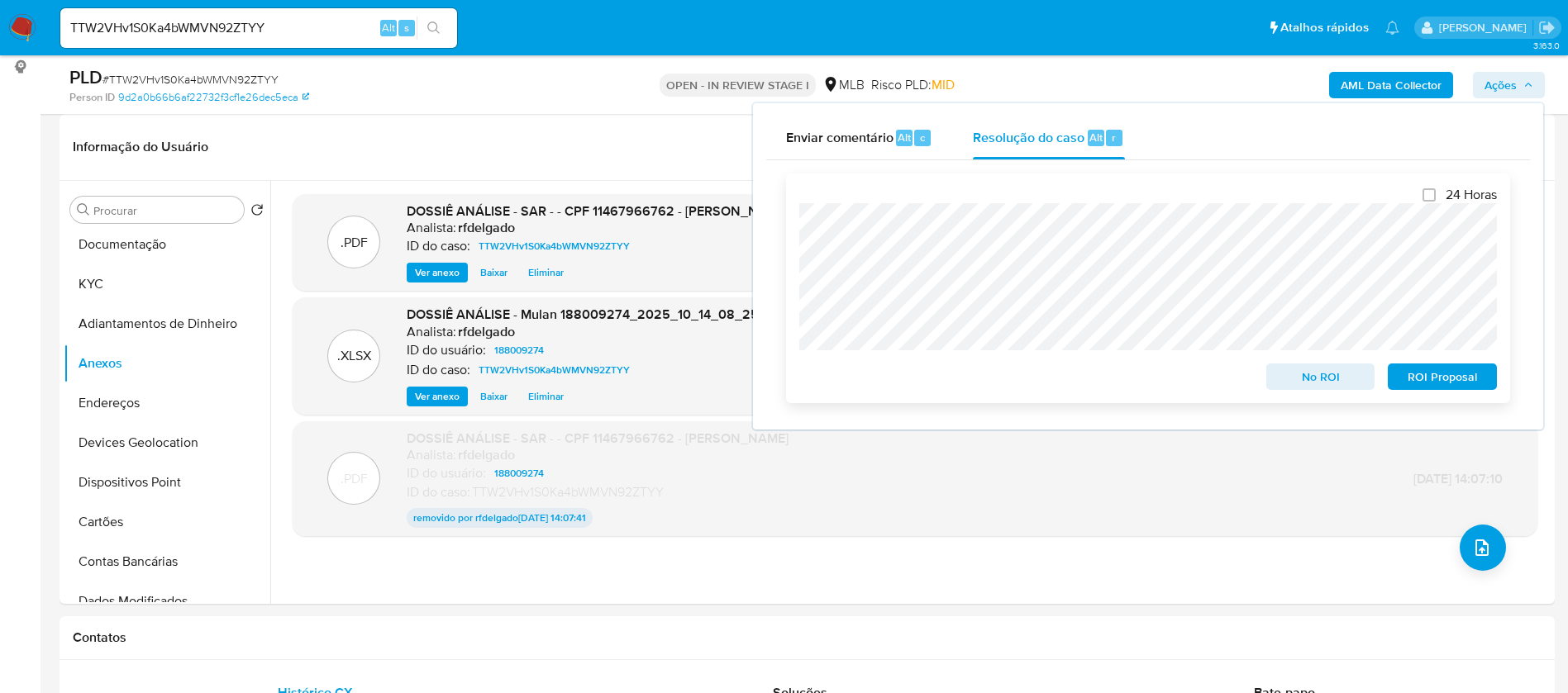
click at [1325, 382] on span "No ROI" at bounding box center [1321, 377] width 86 height 23
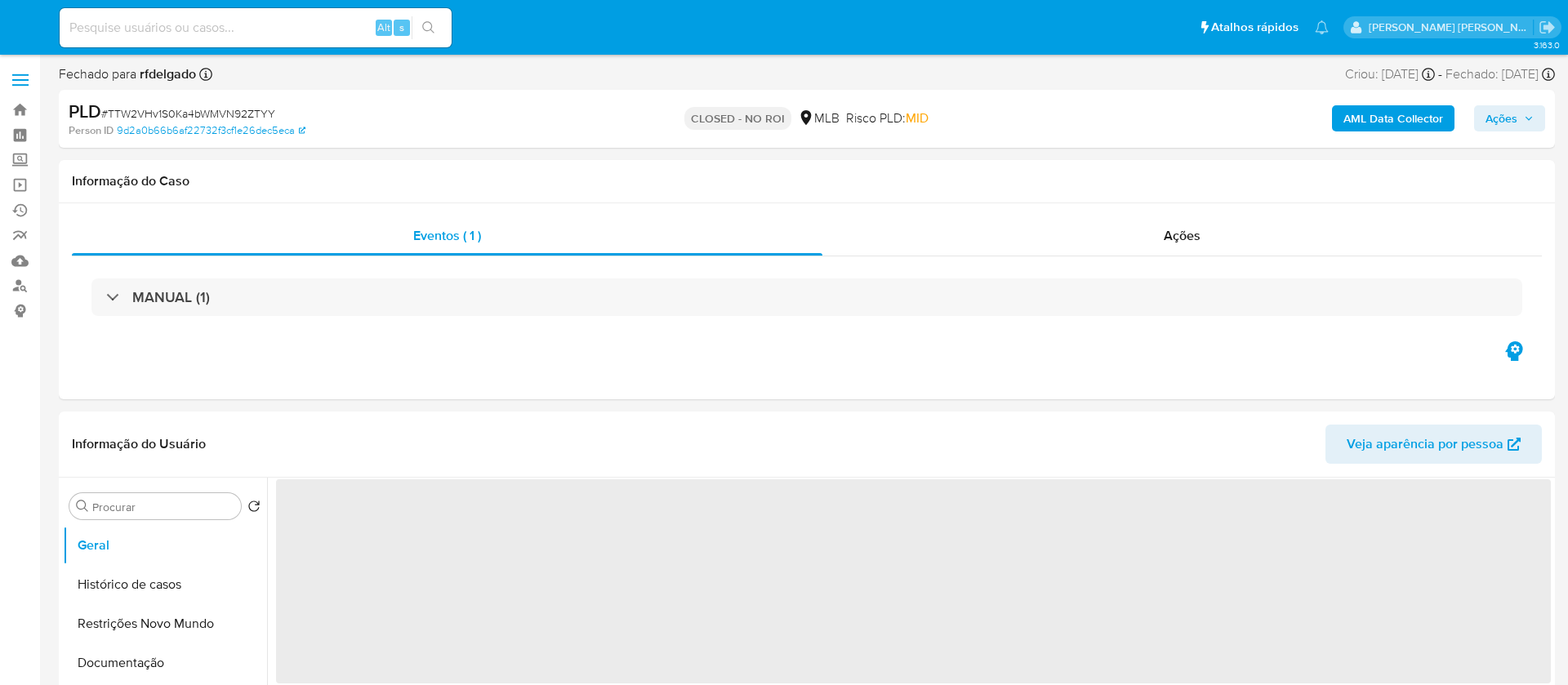
select select "10"
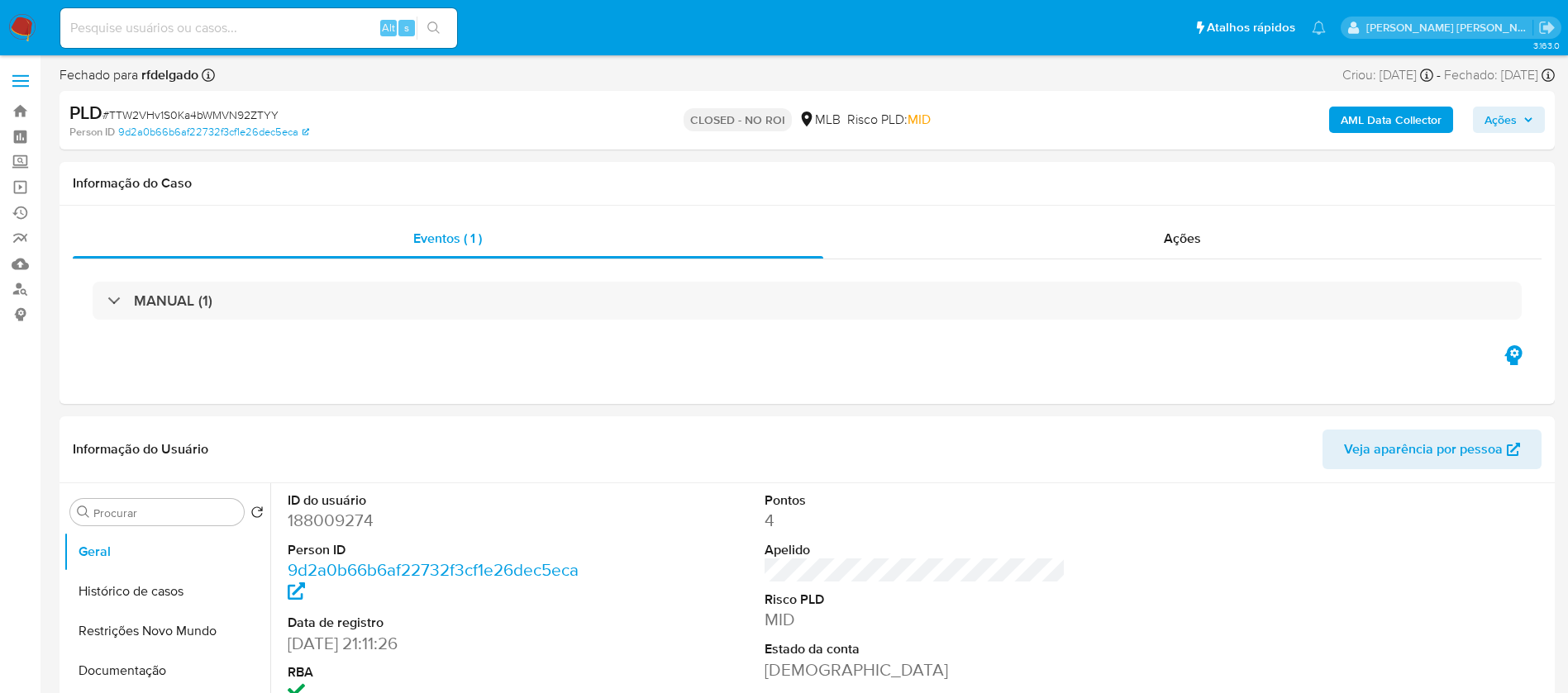
click at [300, 17] on input at bounding box center [258, 28] width 397 height 21
paste input "kETLde1l7vXkc6e5j0hk2joX"
type input "kETLde1l7vXkc6e5j0hk2joX"
click at [443, 28] on button "search-icon" at bounding box center [433, 28] width 34 height 23
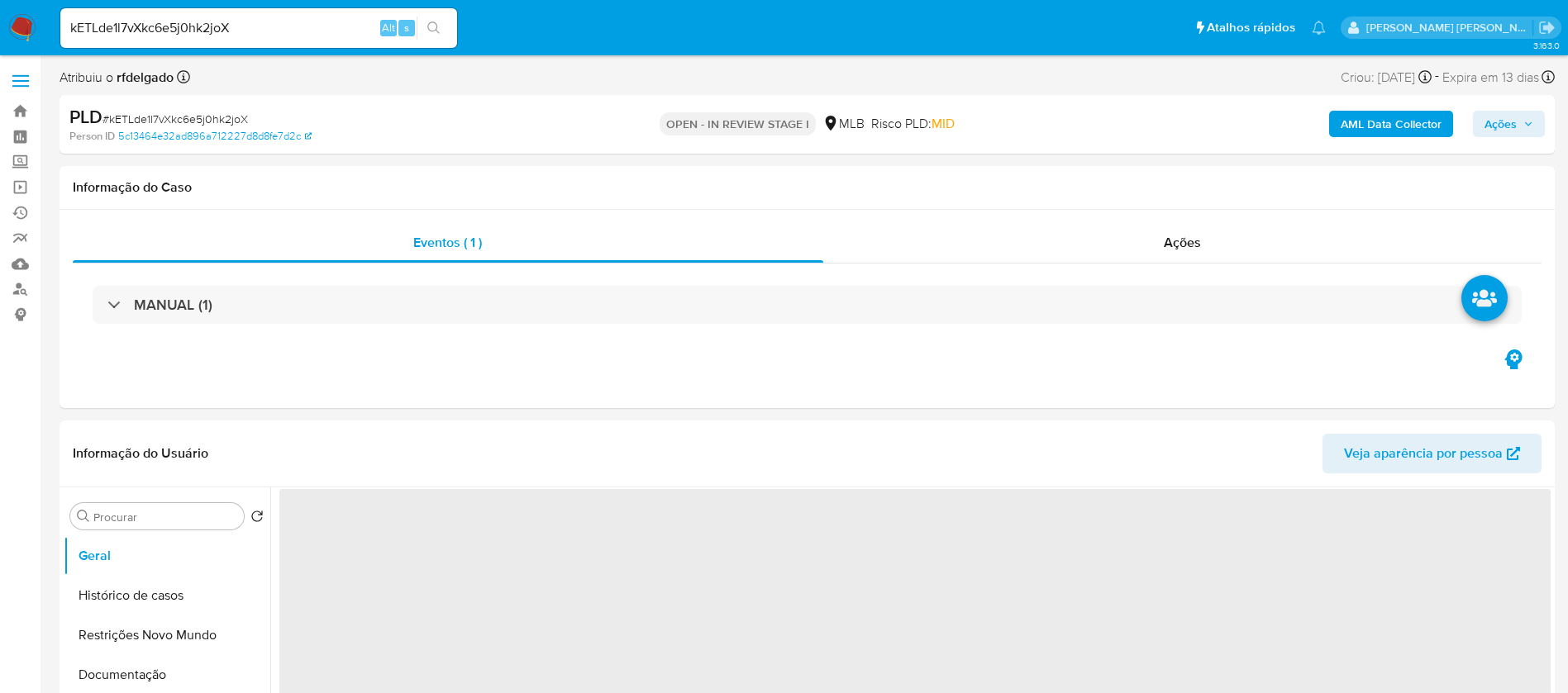
select select "10"
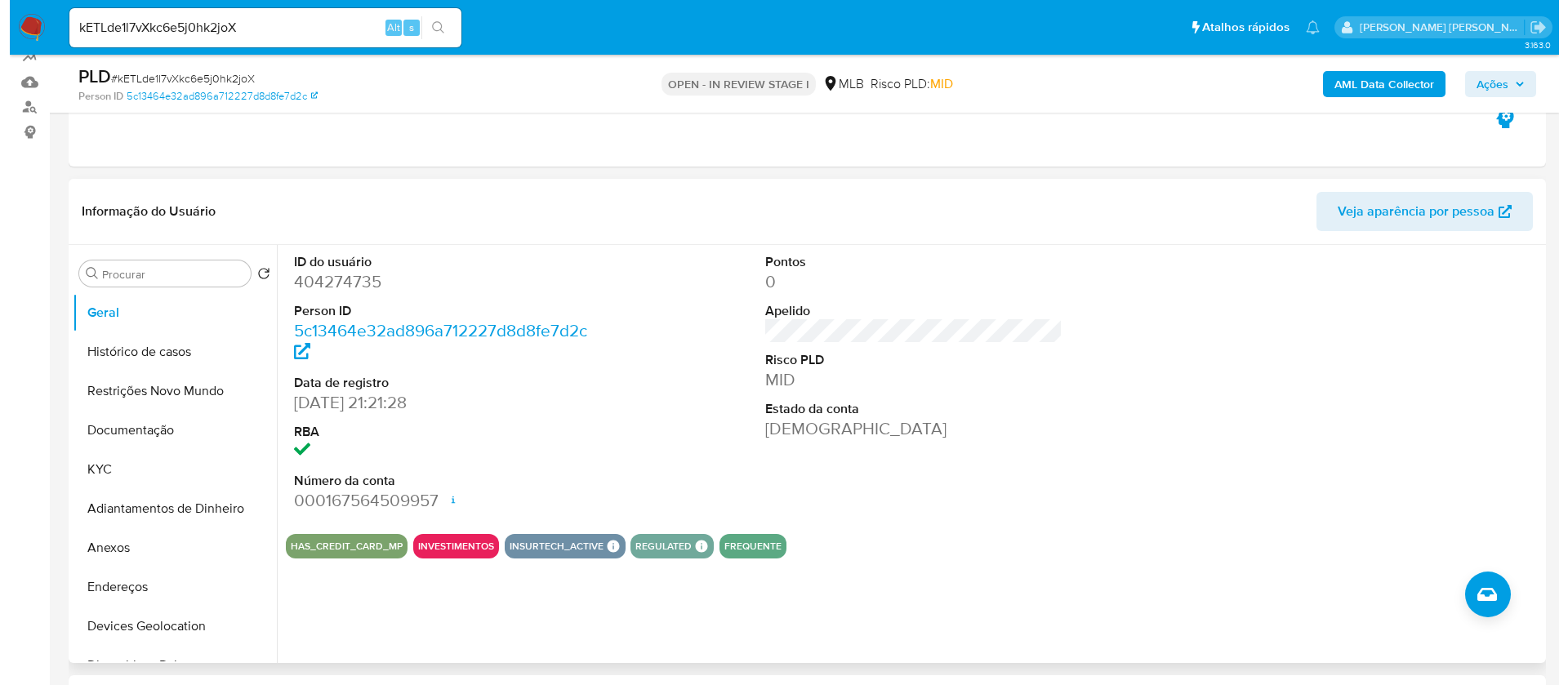
scroll to position [245, 0]
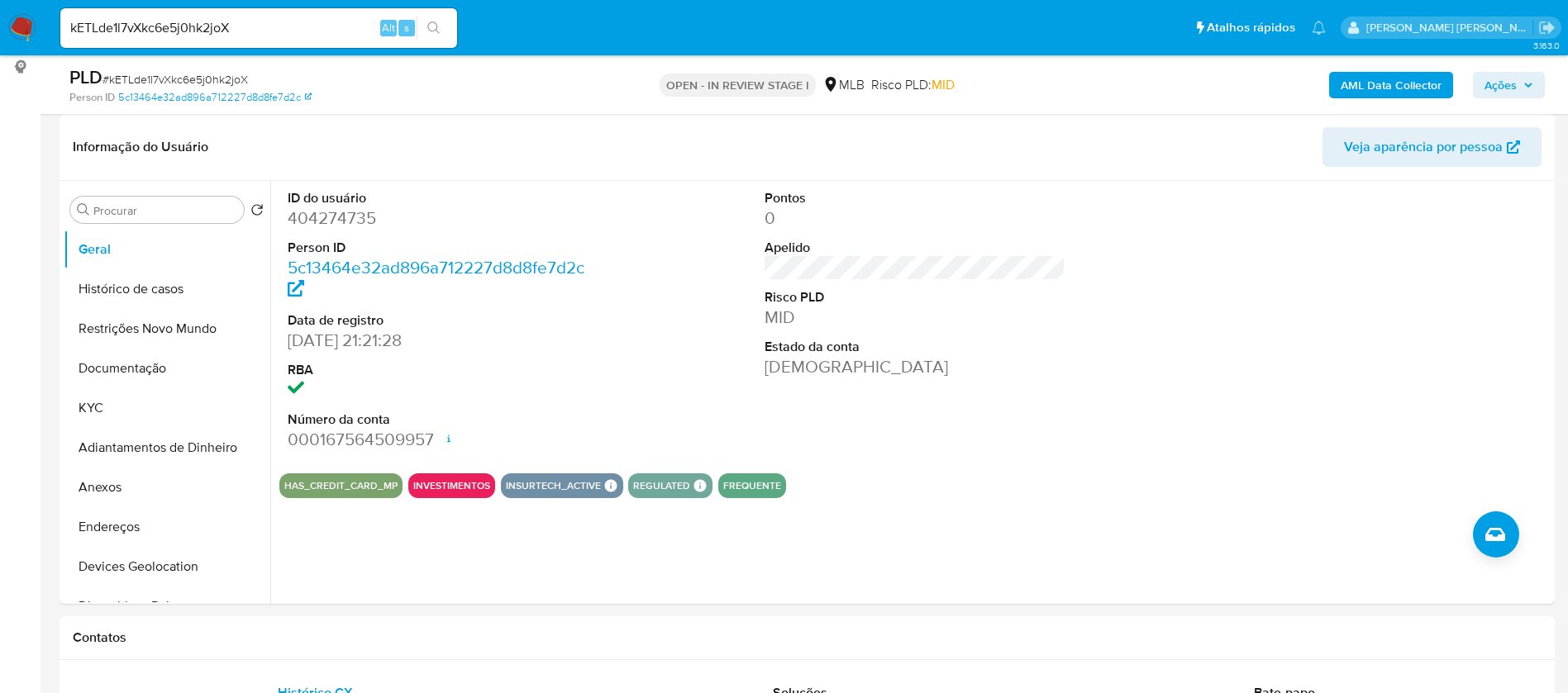
click at [310, 26] on input "kETLde1l7vXkc6e5j0hk2joX" at bounding box center [258, 28] width 397 height 21
click at [310, 25] on input "kETLde1l7vXkc6e5j0hk2joX" at bounding box center [258, 28] width 397 height 21
paste input
type input "kETLde1l7vXkc6e5j0hk2joX"
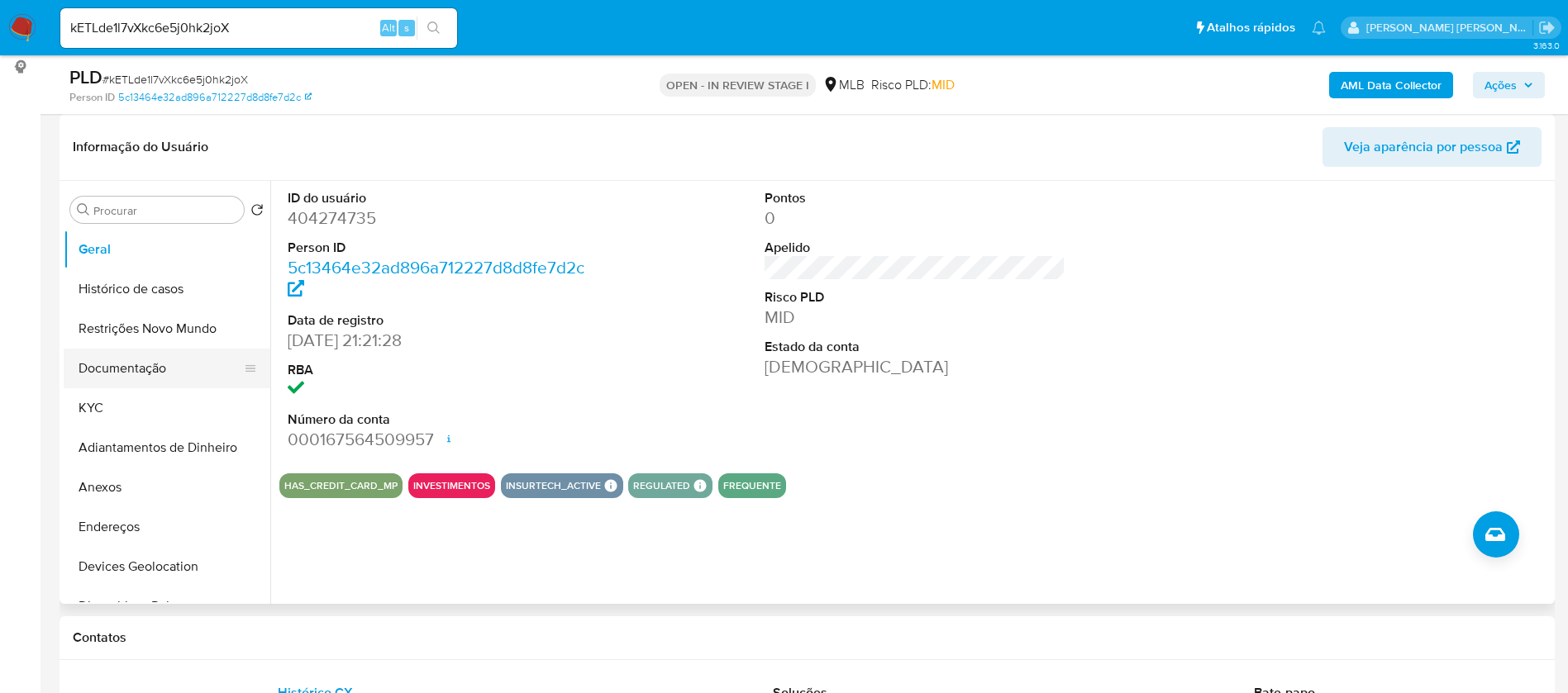
click at [142, 364] on button "Documentação" at bounding box center [160, 369] width 194 height 40
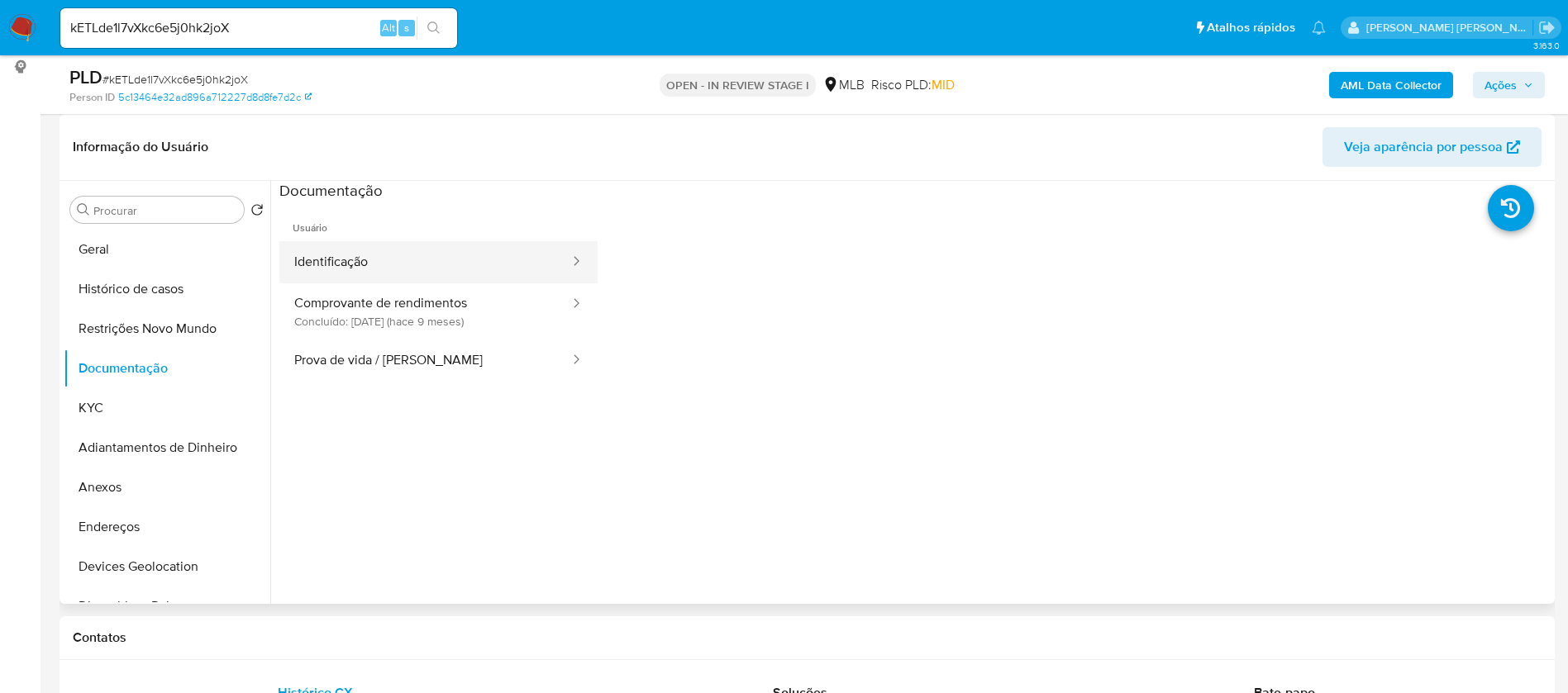
click at [404, 250] on button "Identificação" at bounding box center [425, 262] width 292 height 42
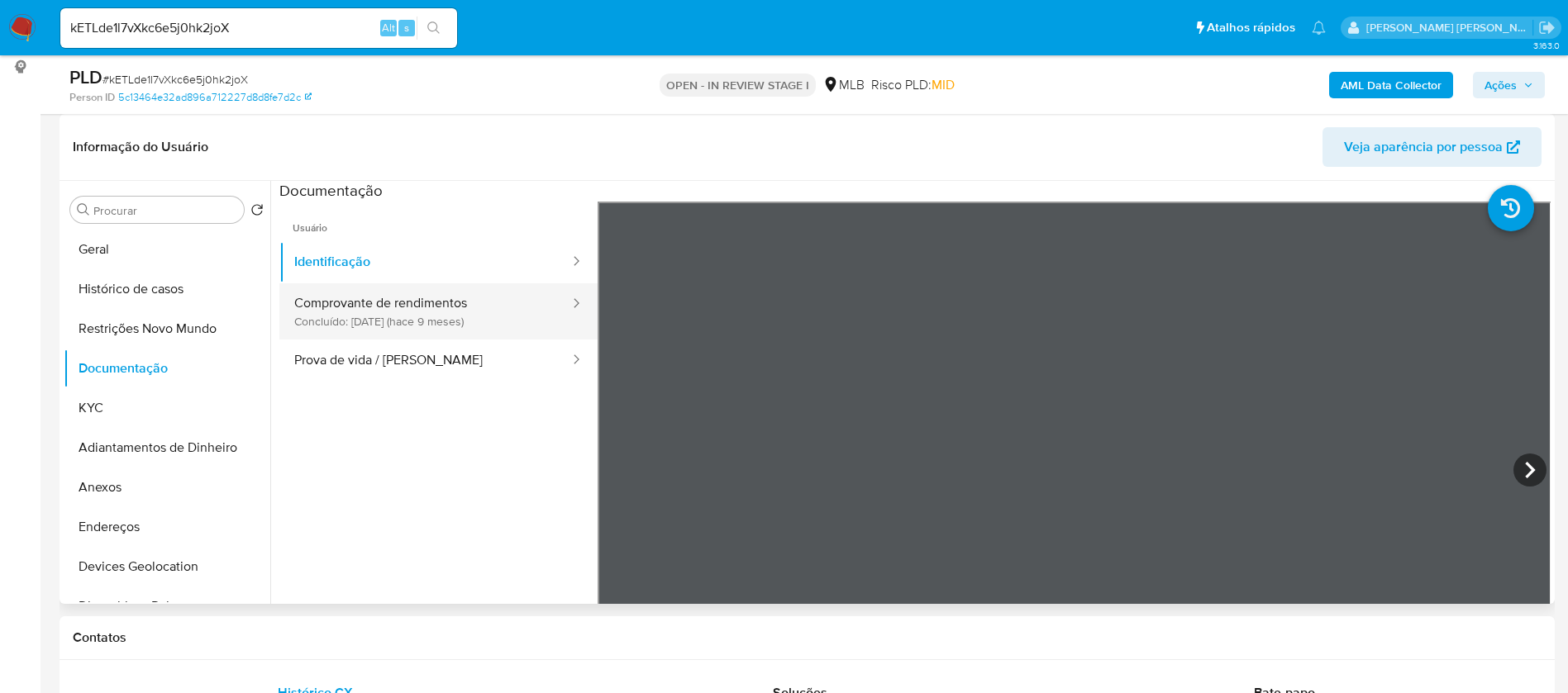
click at [447, 322] on button "Comprovante de rendimentos Concluído: 07/01/2025 (hace 9 meses)" at bounding box center [425, 311] width 292 height 56
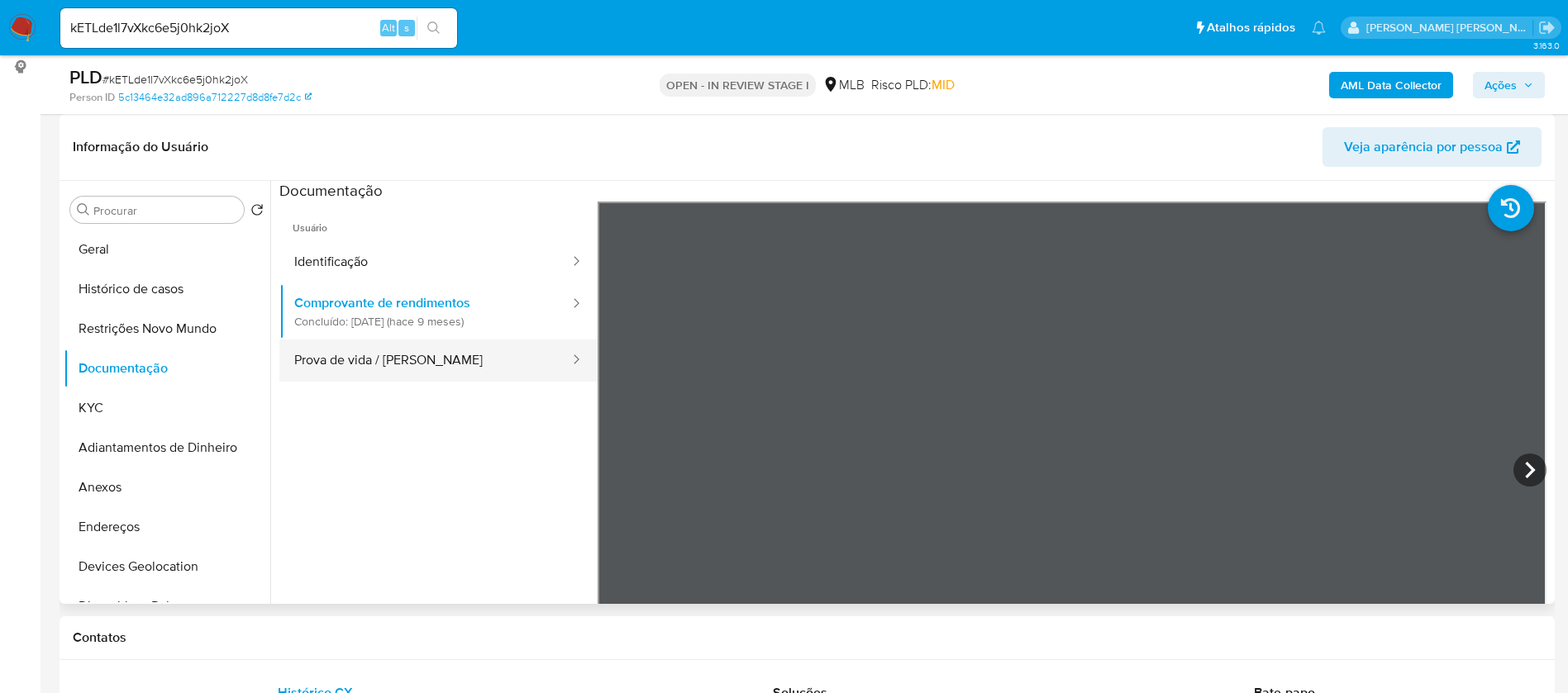
click at [339, 343] on button "Prova de vida / Selfie" at bounding box center [425, 360] width 292 height 42
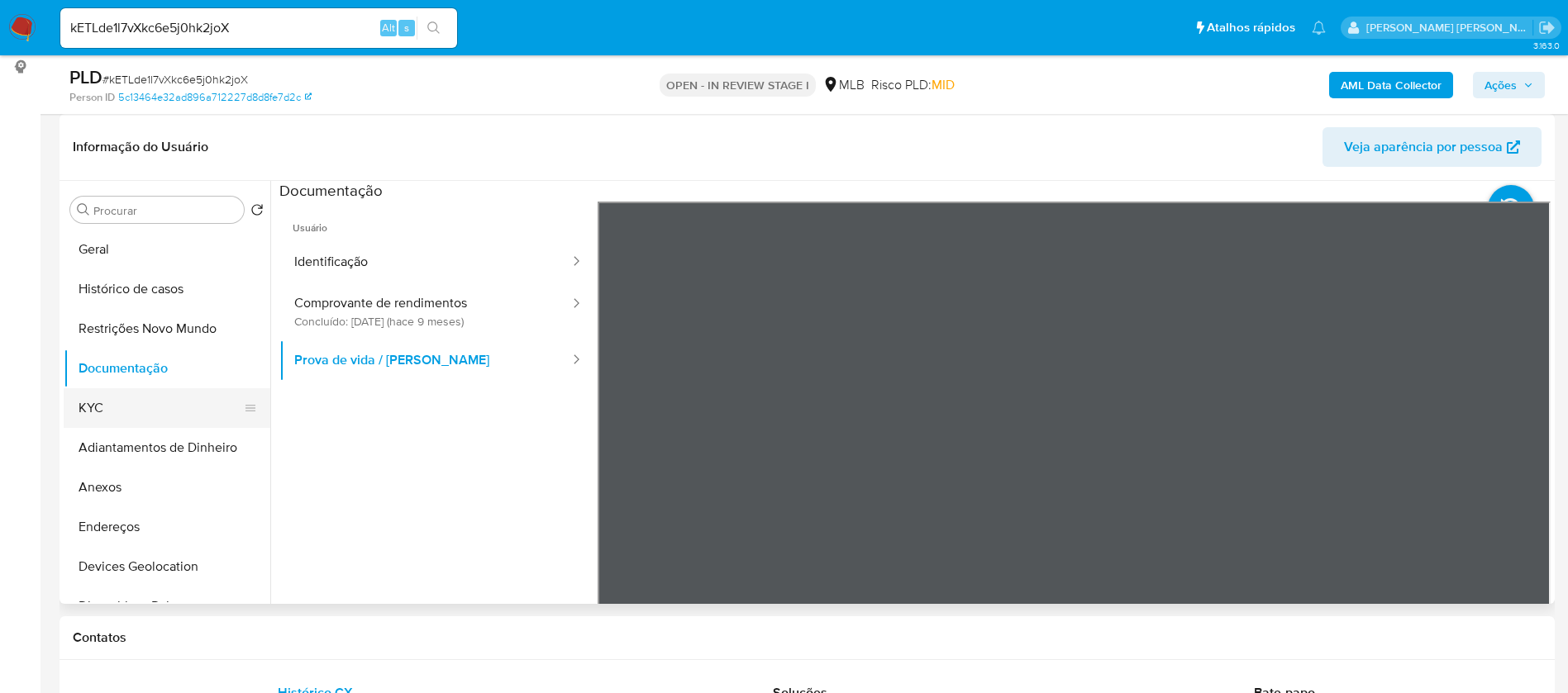
click at [182, 409] on button "KYC" at bounding box center [160, 408] width 194 height 40
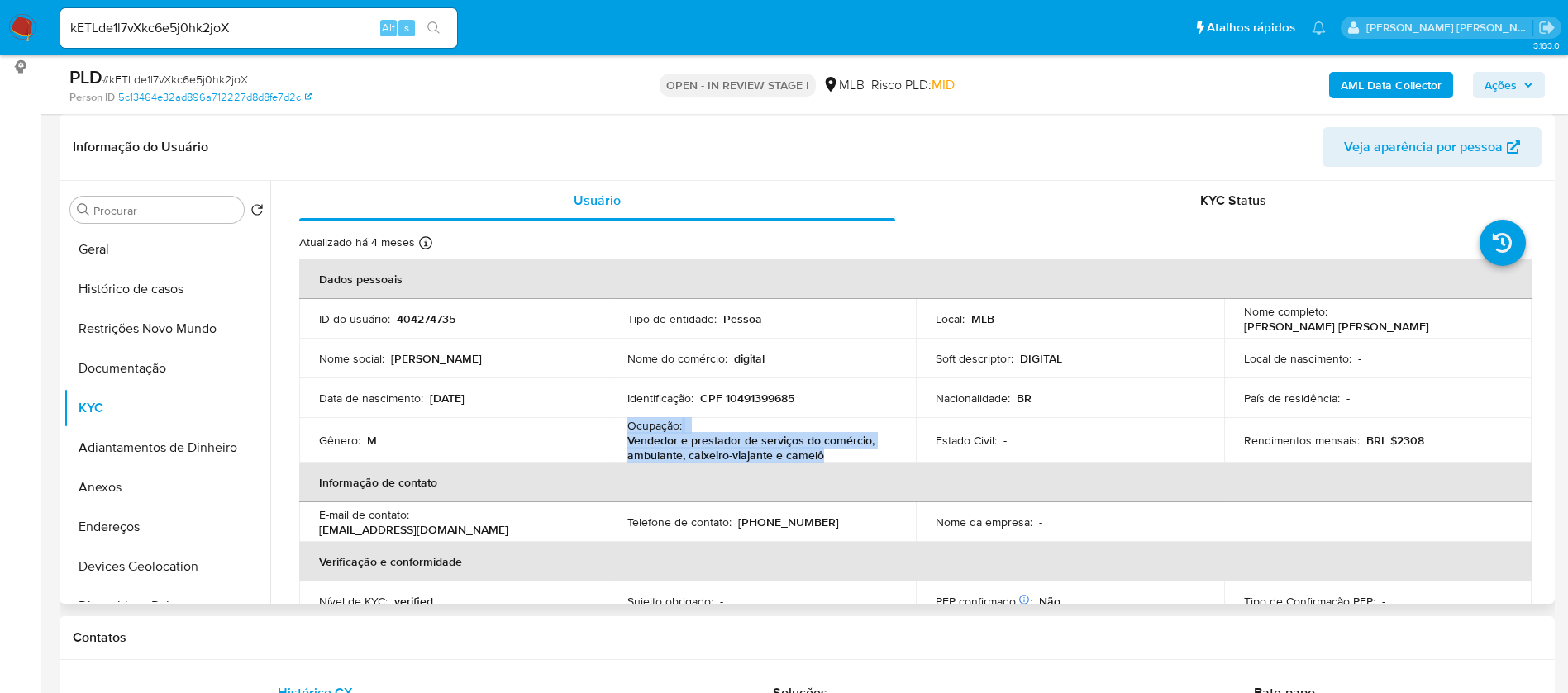
drag, startPoint x: 730, startPoint y: 449, endPoint x: 630, endPoint y: 419, distance: 104.4
click at [623, 431] on td "Ocupação : Vendedor e prestador de serviços do comércio, ambulante, caixeiro-vi…" at bounding box center [761, 440] width 309 height 45
copy div "Ocupação : Vendedor e prestador de serviços do comércio, ambulante, caixeiro-vi…"
click at [1411, 87] on b "AML Data Collector" at bounding box center [1391, 85] width 101 height 27
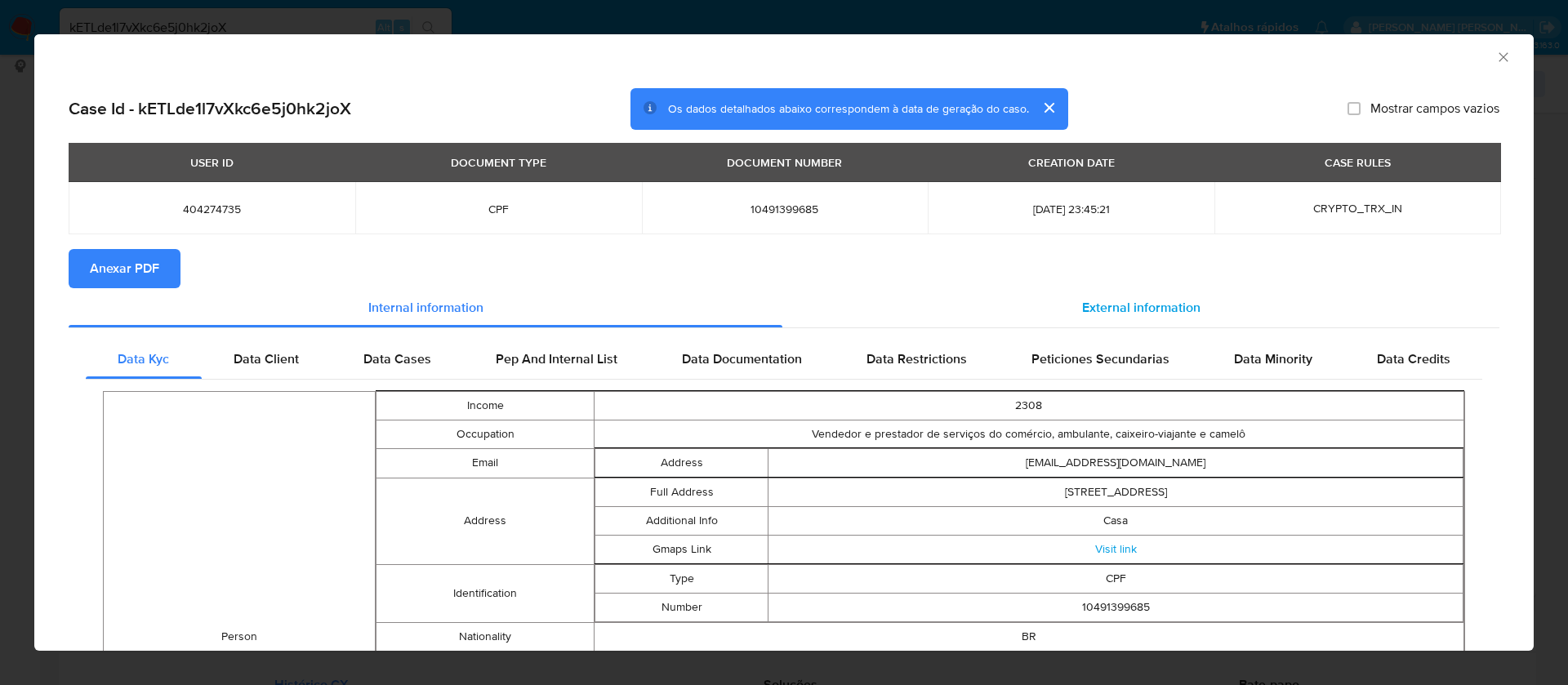
click at [1067, 288] on div "External information" at bounding box center [1141, 308] width 717 height 39
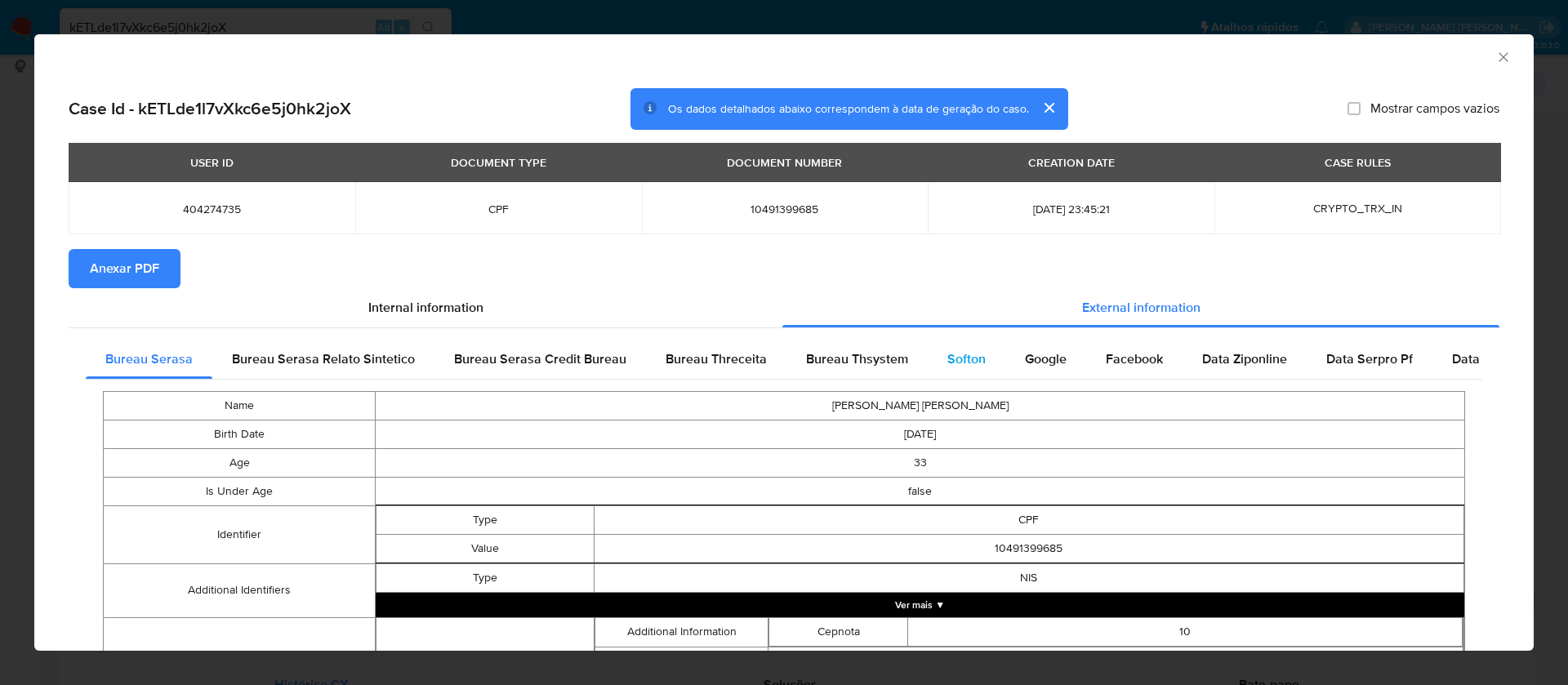
click at [972, 360] on span "Softon" at bounding box center [966, 359] width 38 height 19
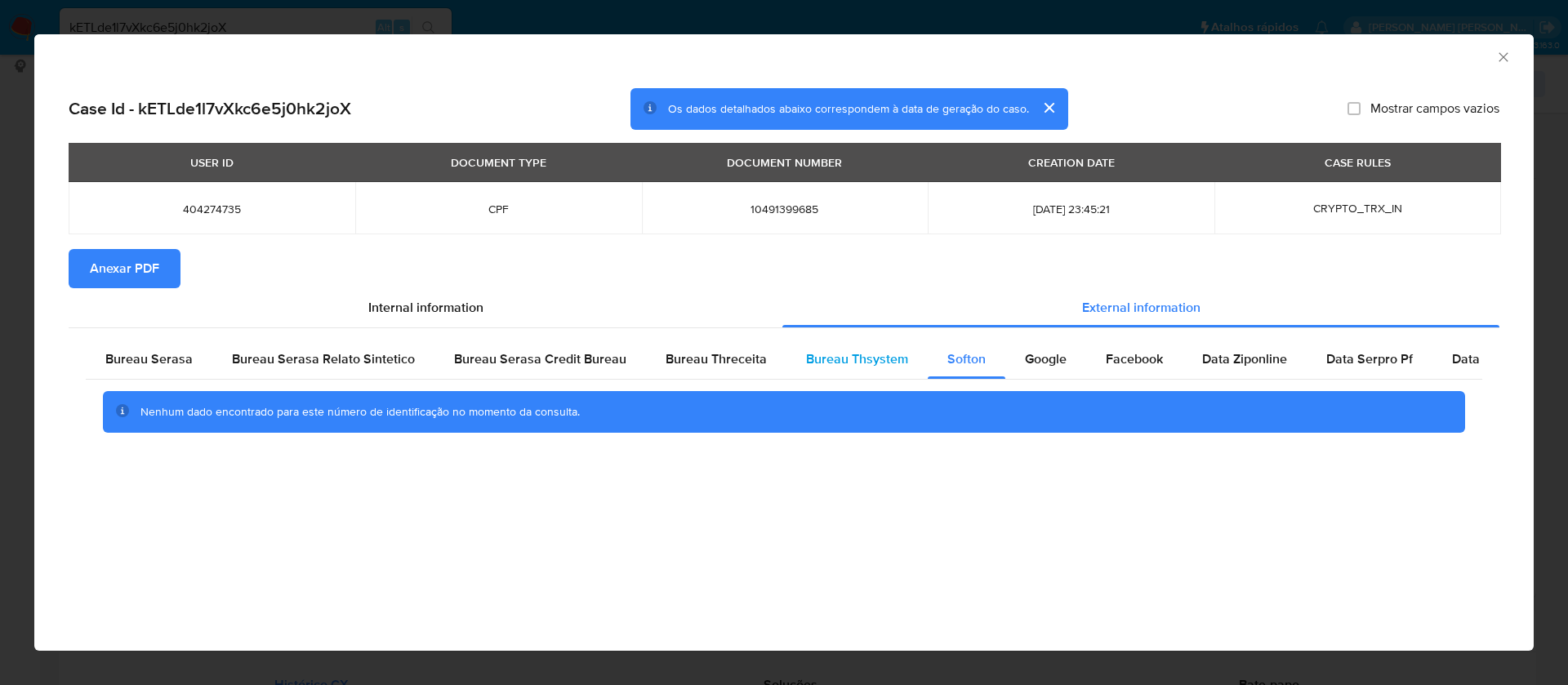
click at [807, 354] on span "Bureau Thsystem" at bounding box center [858, 359] width 102 height 19
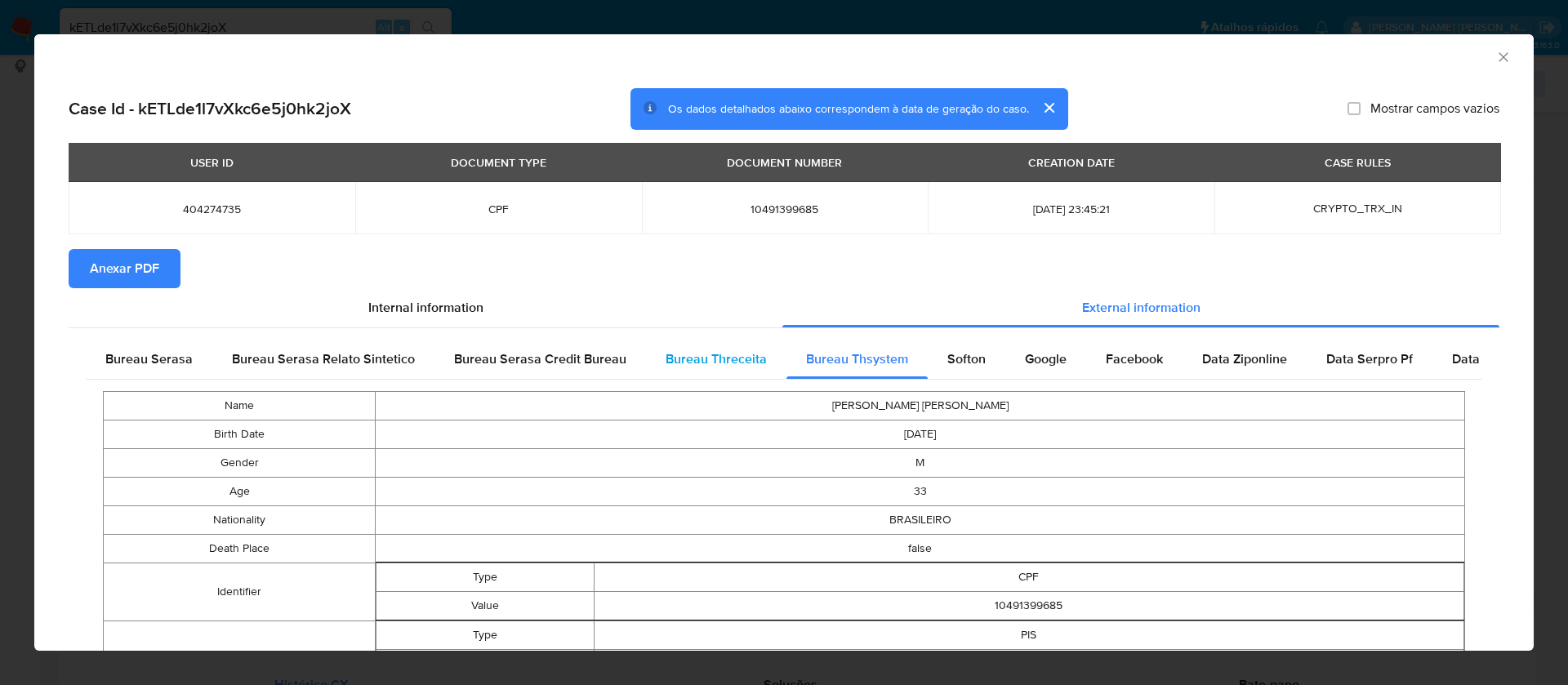
click at [694, 357] on span "Bureau Threceita" at bounding box center [716, 359] width 101 height 19
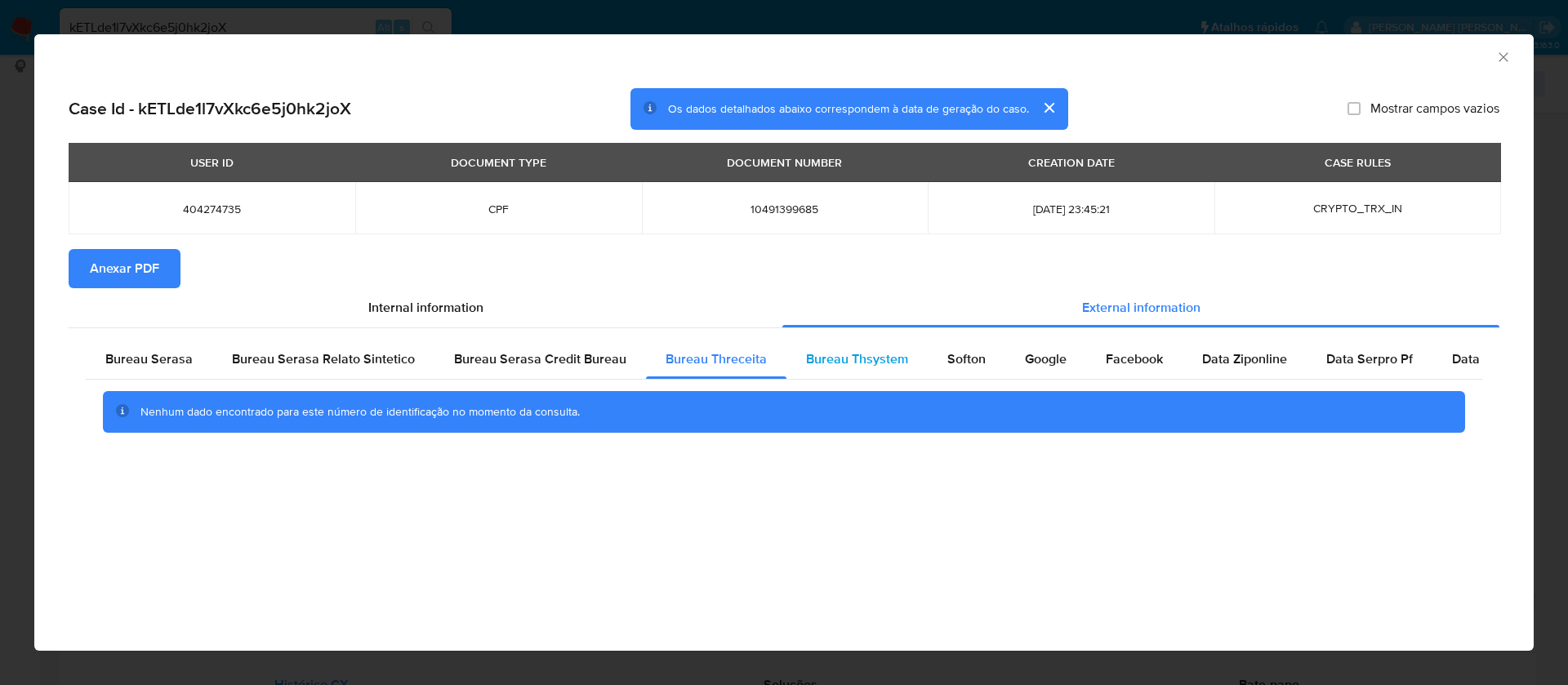
click at [876, 342] on div "Bureau Thsystem" at bounding box center [858, 359] width 141 height 39
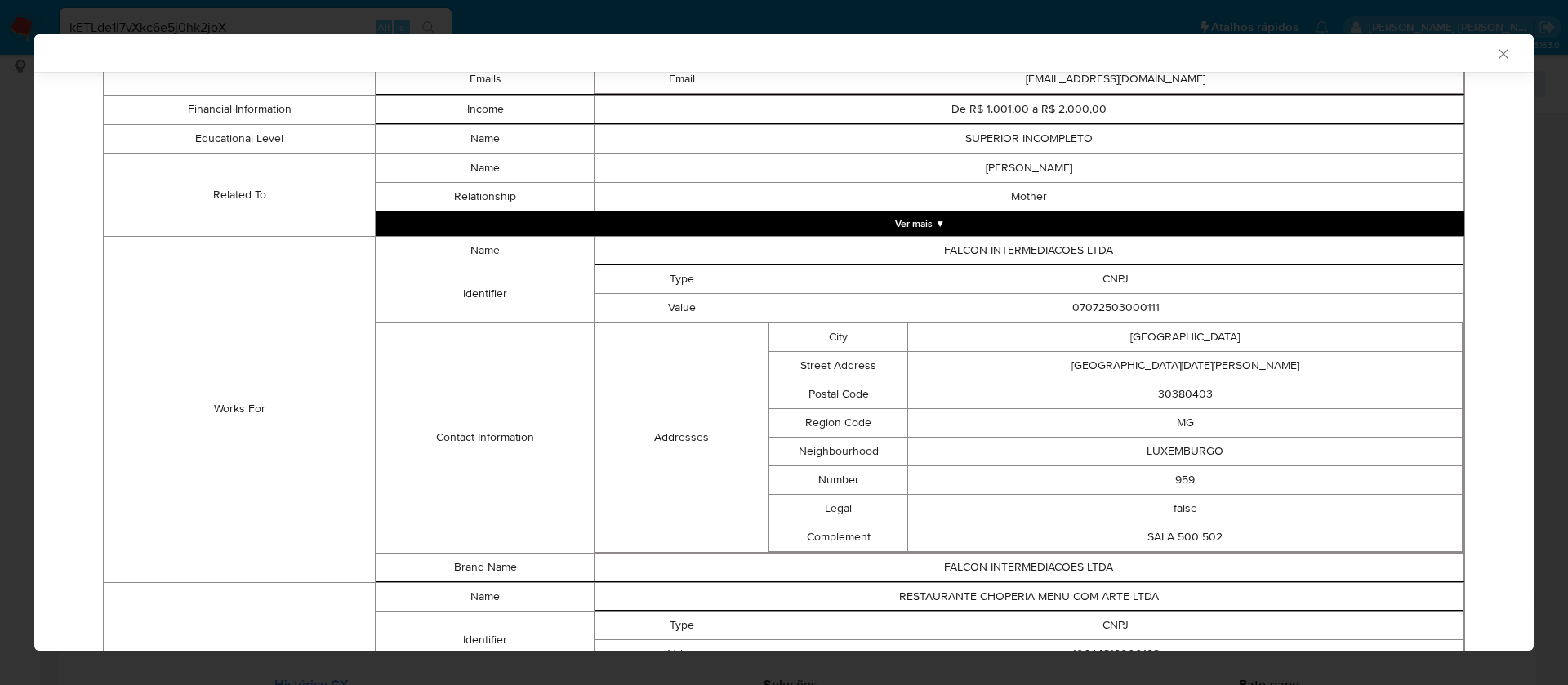
scroll to position [1111, 0]
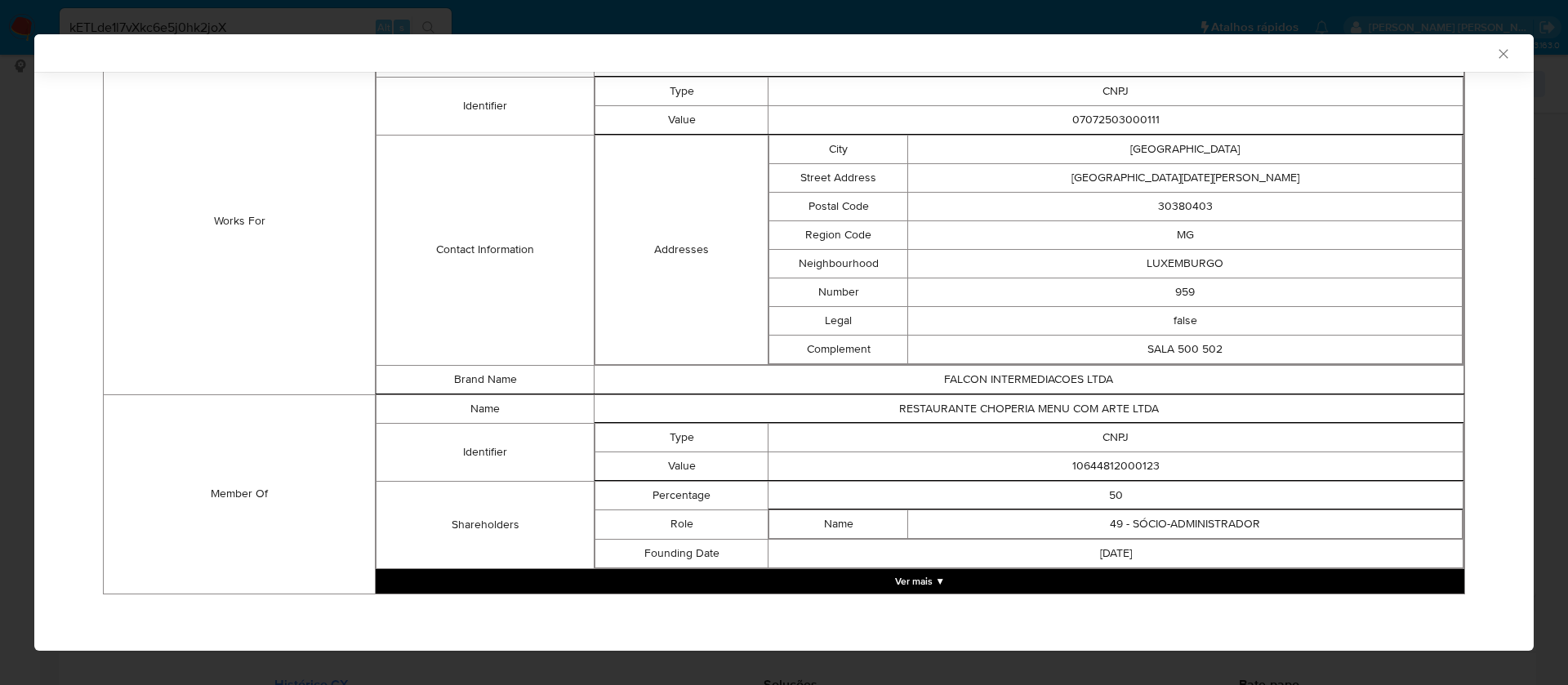
click at [1122, 467] on td "10644812000123" at bounding box center [1116, 467] width 695 height 29
click at [1121, 467] on td "10644812000123" at bounding box center [1116, 467] width 695 height 29
copy td "10644812000123"
click at [920, 577] on button "Ver mais ▼" at bounding box center [920, 581] width 1089 height 25
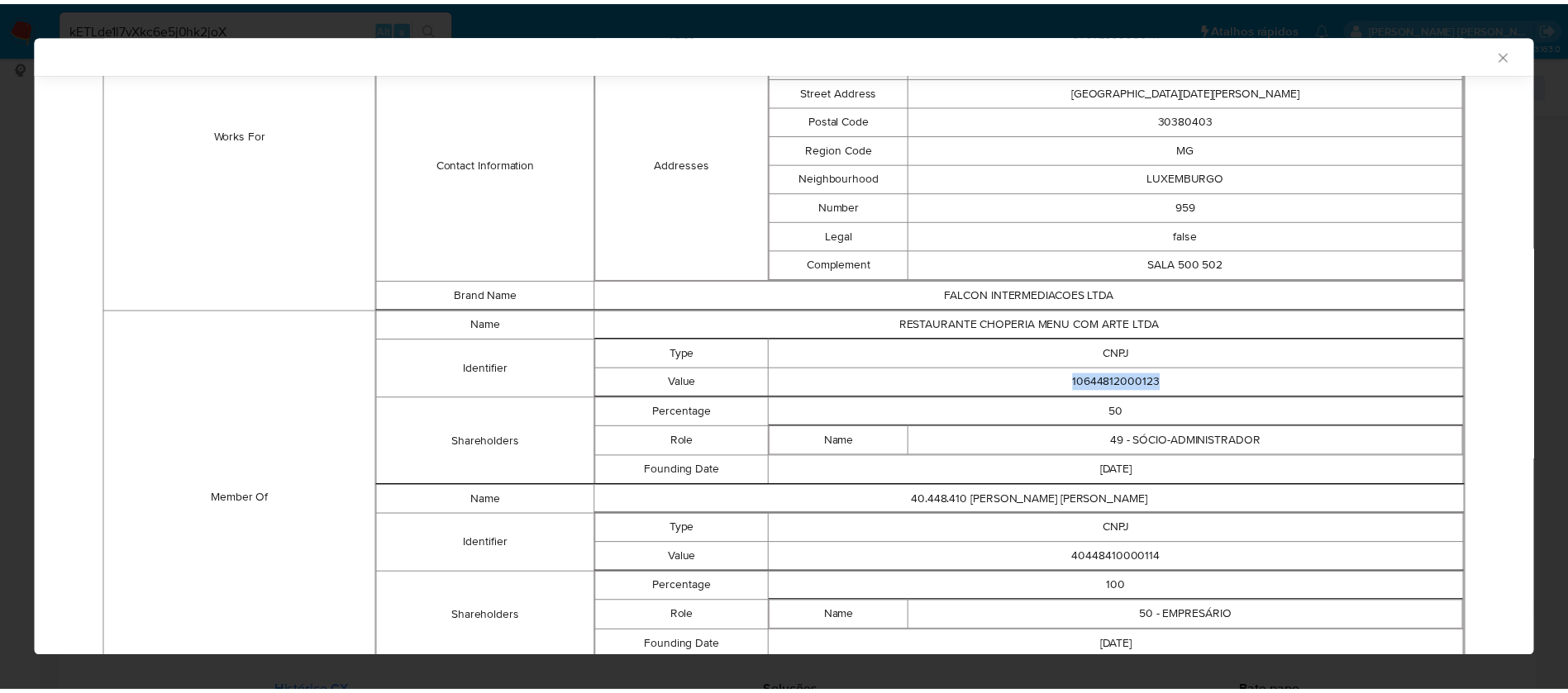
scroll to position [1300, 0]
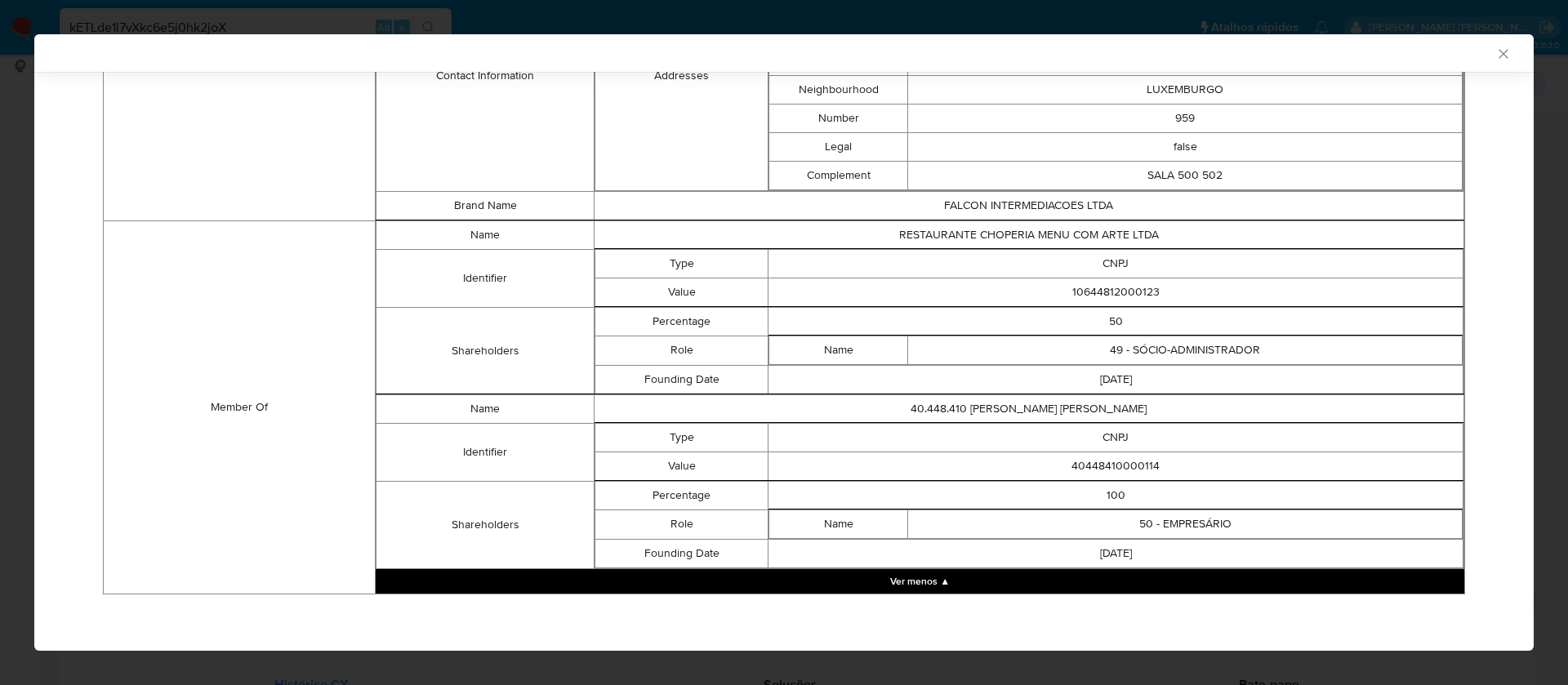
click at [1096, 467] on td "40448410000114" at bounding box center [1116, 467] width 695 height 29
copy td "40448410000114"
click at [1496, 50] on icon "Fechar a janela" at bounding box center [1503, 54] width 16 height 16
